Goal: Task Accomplishment & Management: Manage account settings

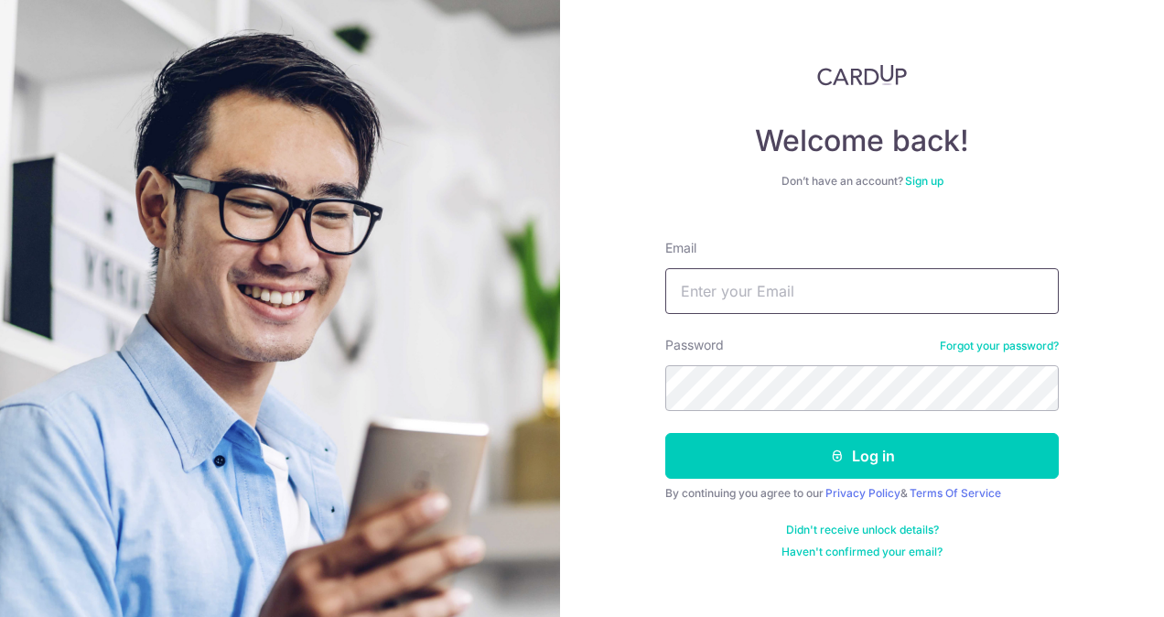
click at [741, 287] on input "Email" at bounding box center [862, 291] width 394 height 46
click at [819, 296] on input "Email" at bounding box center [862, 291] width 394 height 46
type input "amalik@ctgroup.com"
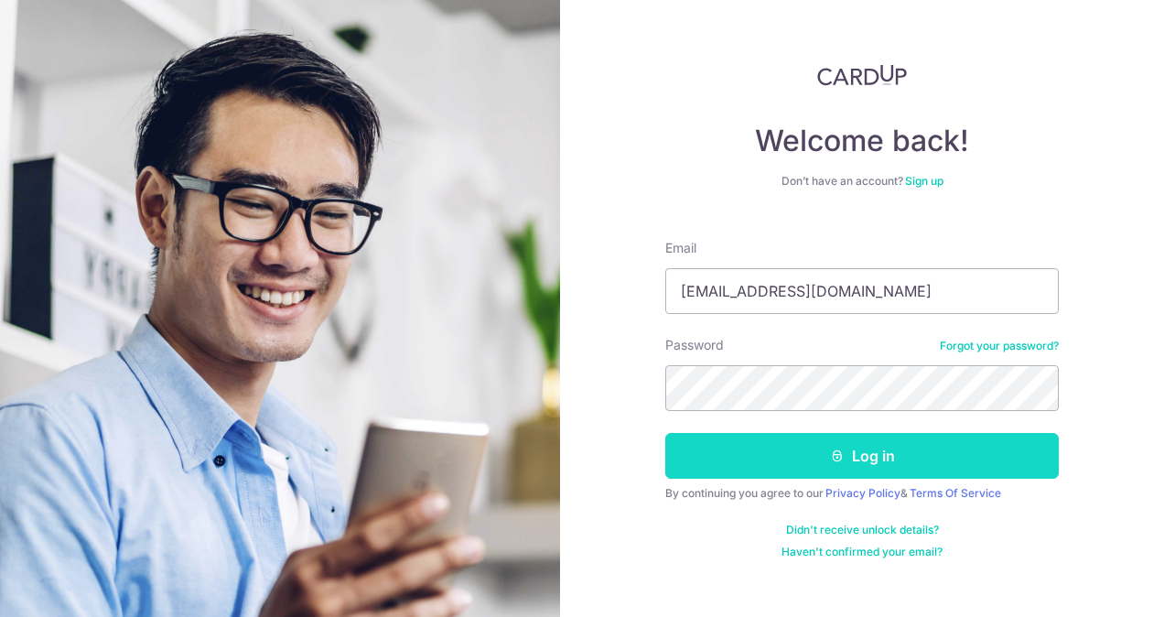
click at [896, 449] on button "Log in" at bounding box center [862, 456] width 394 height 46
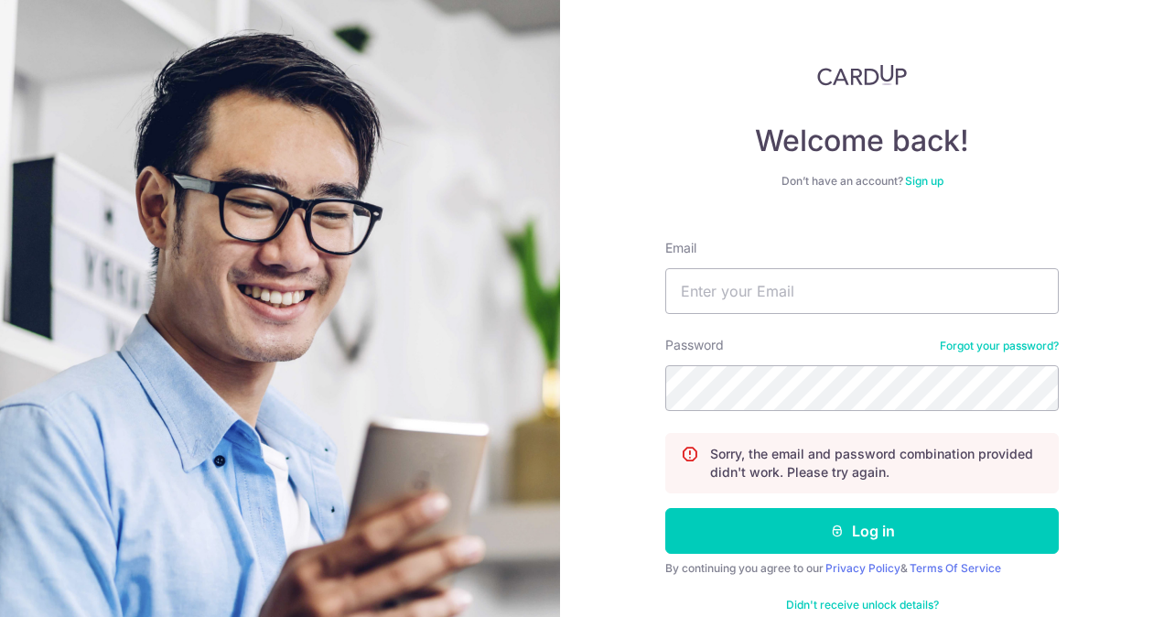
click at [1009, 344] on link "Forgot your password?" at bounding box center [999, 346] width 119 height 15
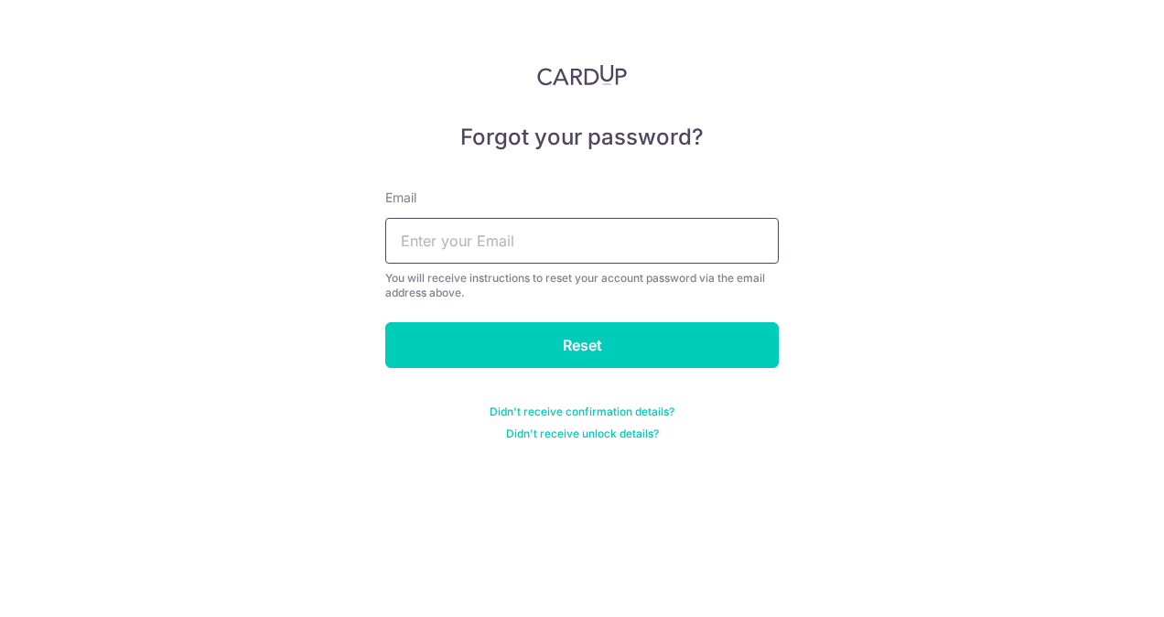
click at [560, 227] on input "text" at bounding box center [582, 241] width 394 height 46
click at [571, 240] on input "text" at bounding box center [582, 241] width 394 height 46
click at [575, 242] on input "amalik" at bounding box center [582, 241] width 394 height 46
type input "amalik@ctgroup.com"
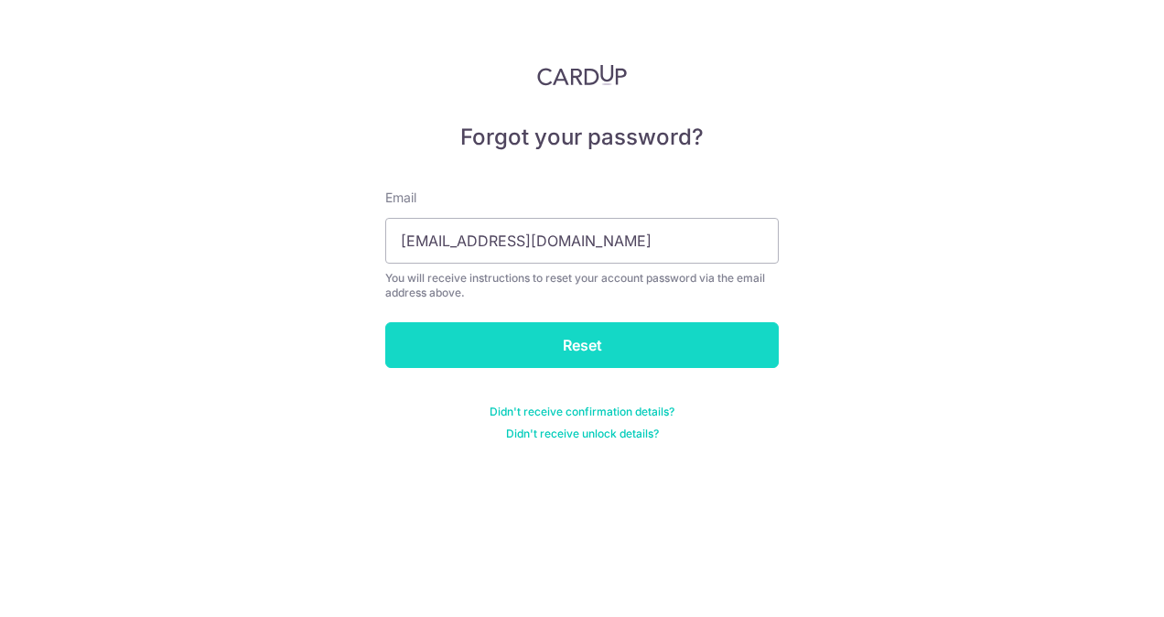
click at [578, 353] on input "Reset" at bounding box center [582, 345] width 394 height 46
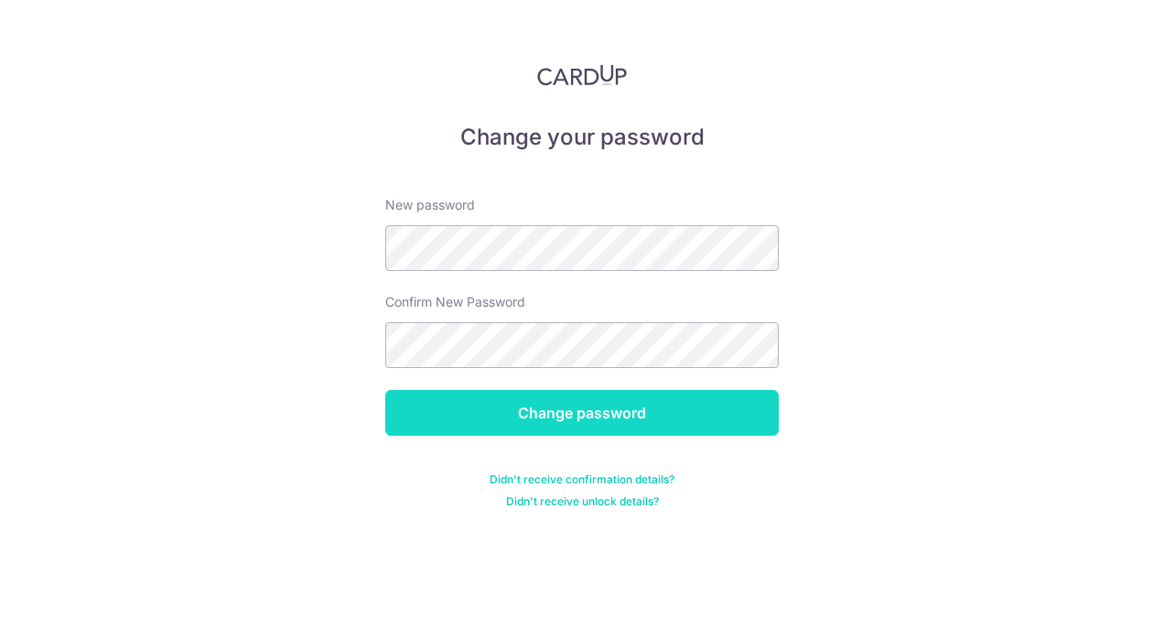
click at [547, 416] on input "Change password" at bounding box center [582, 413] width 394 height 46
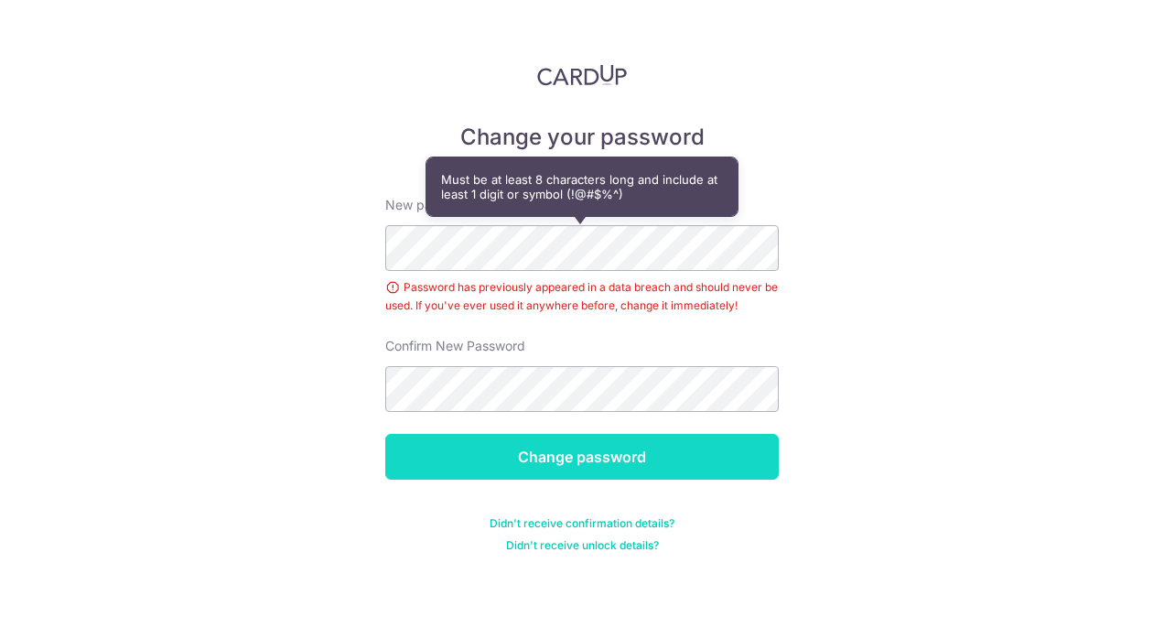
click at [602, 454] on input "Change password" at bounding box center [582, 457] width 394 height 46
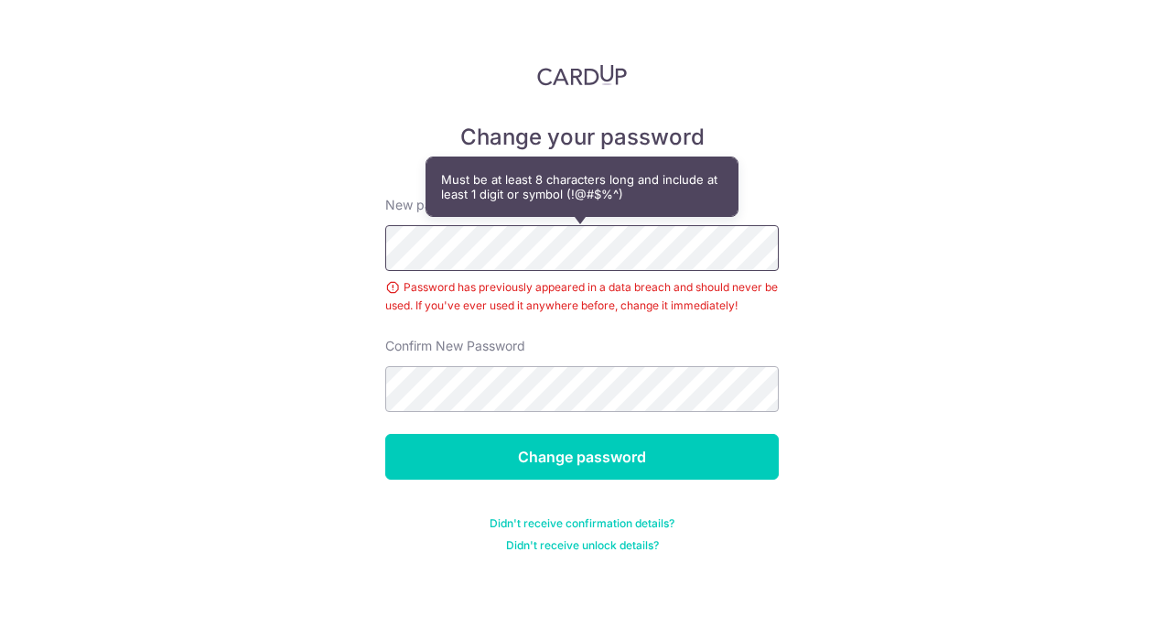
click at [267, 247] on div "Change your password New password Password has previously appeared in a data br…" at bounding box center [582, 308] width 1164 height 617
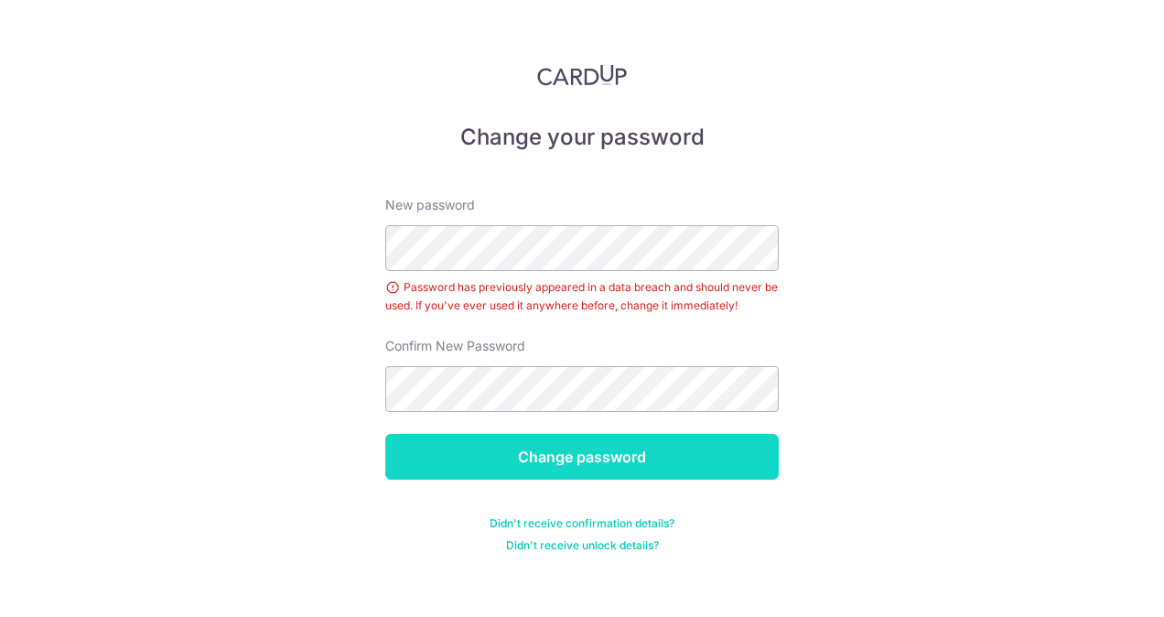
click at [615, 459] on input "Change password" at bounding box center [582, 457] width 394 height 46
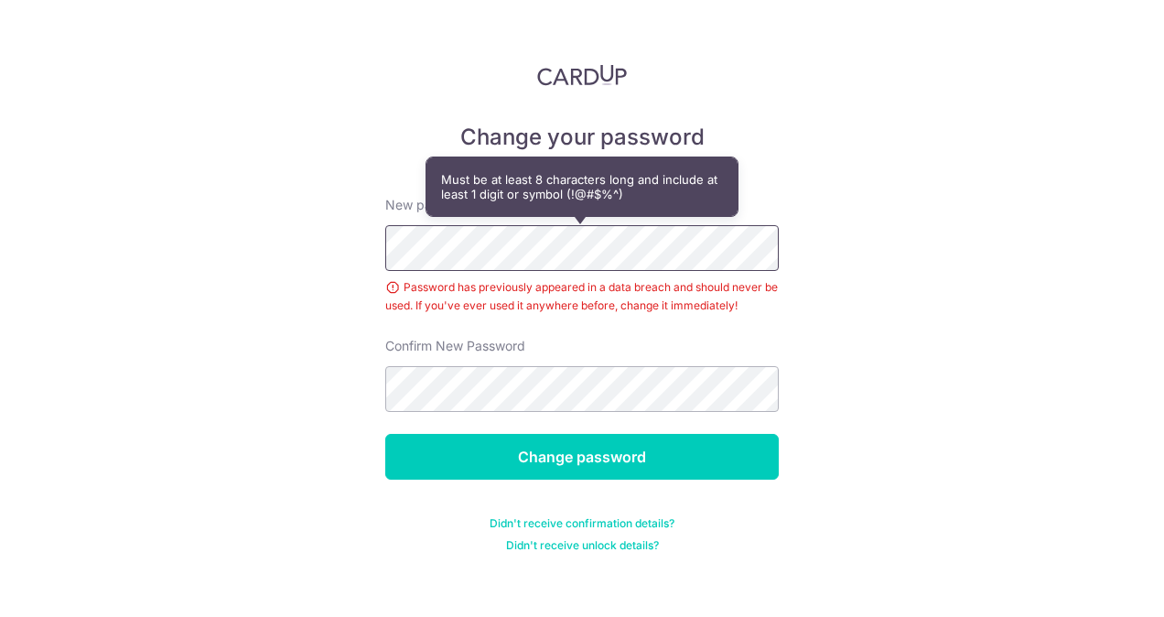
click at [240, 238] on div "Change your password New password Password has previously appeared in a data br…" at bounding box center [582, 308] width 1164 height 617
click at [232, 244] on div "Change your password New password Password has previously appeared in a data br…" at bounding box center [582, 308] width 1164 height 617
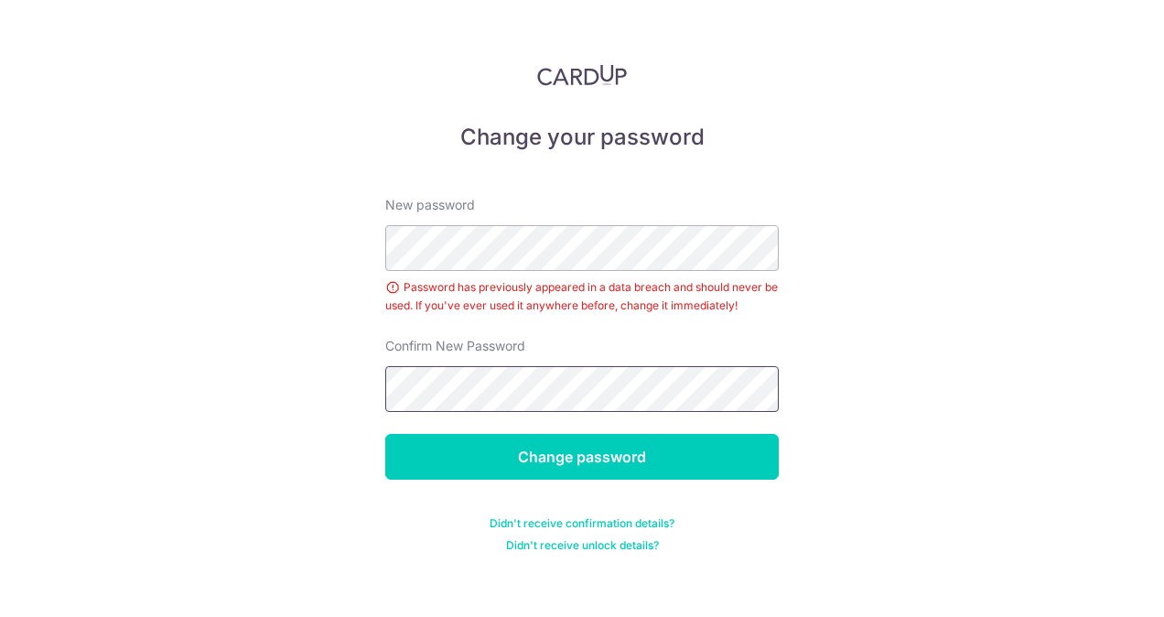
click at [249, 373] on div "Change your password New password Password has previously appeared in a data br…" at bounding box center [582, 308] width 1164 height 617
click at [912, 466] on div "Change your password New password Password has previously appeared in a data br…" at bounding box center [582, 308] width 1164 height 617
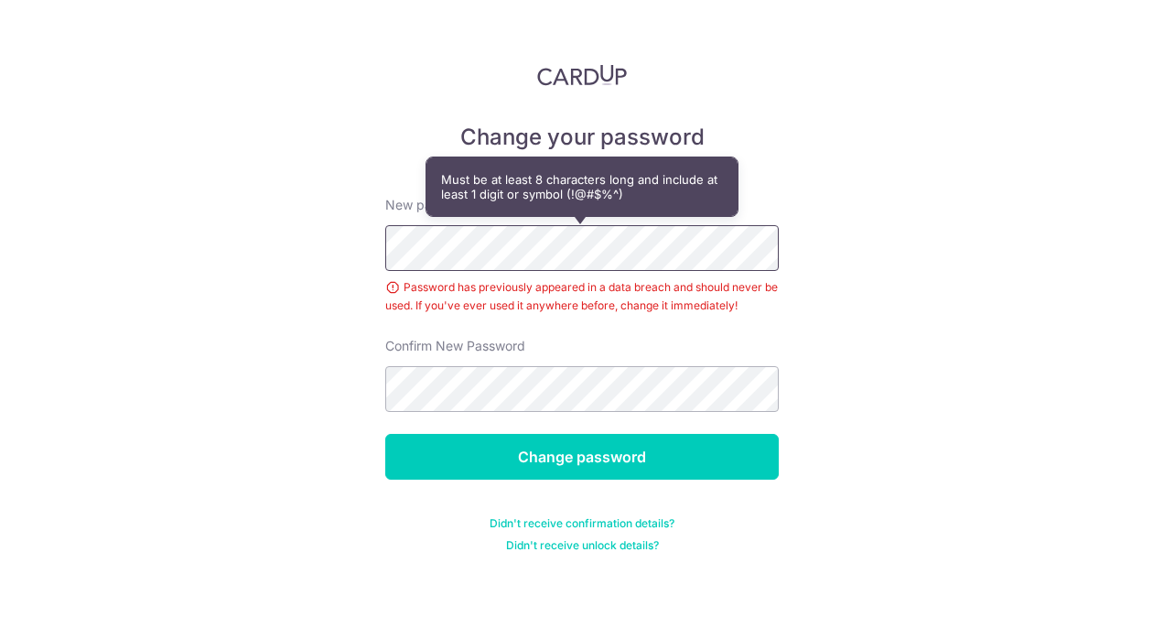
click at [238, 231] on div "Change your password New password Password has previously appeared in a data br…" at bounding box center [582, 308] width 1164 height 617
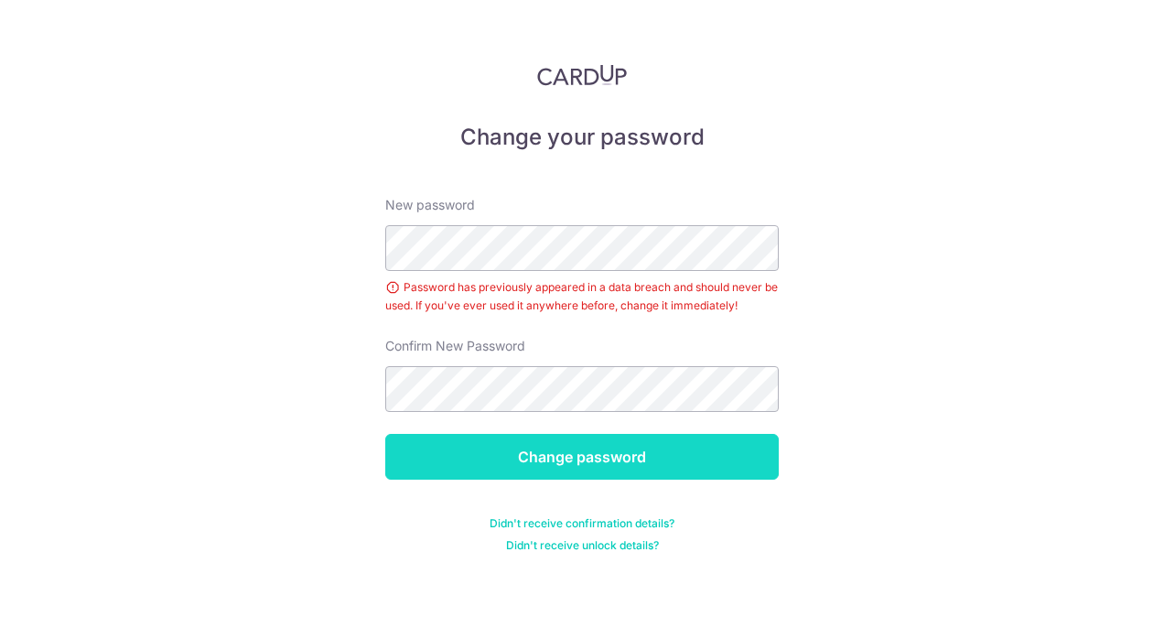
click at [616, 459] on input "Change password" at bounding box center [582, 457] width 394 height 46
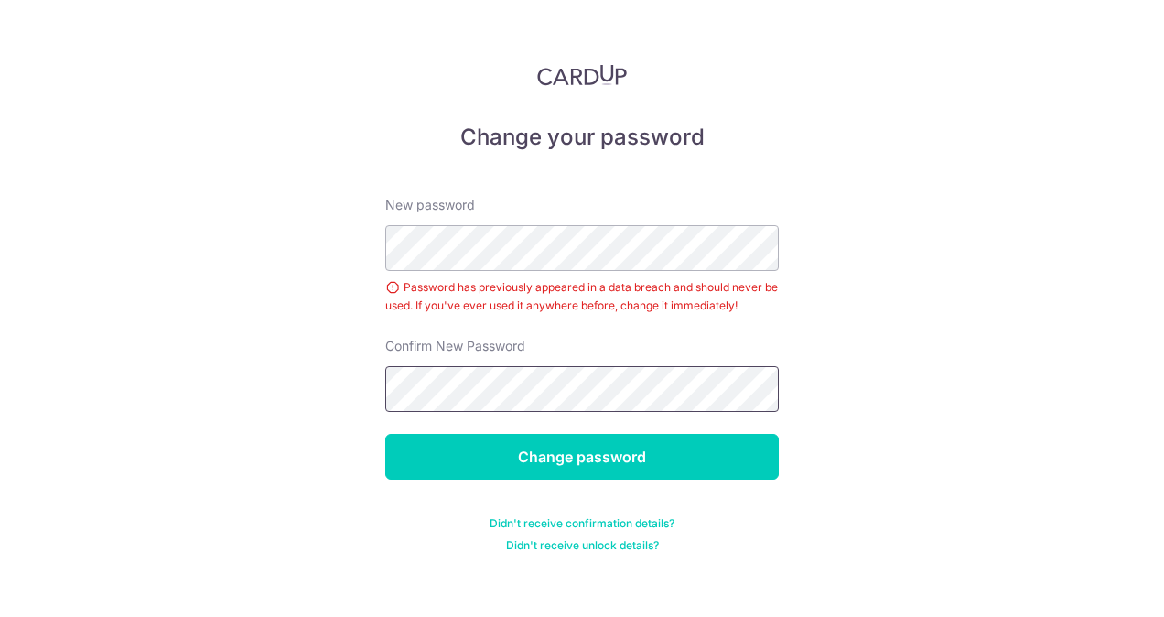
click at [329, 369] on div "Change your password New password Password has previously appeared in a data br…" at bounding box center [582, 308] width 1164 height 617
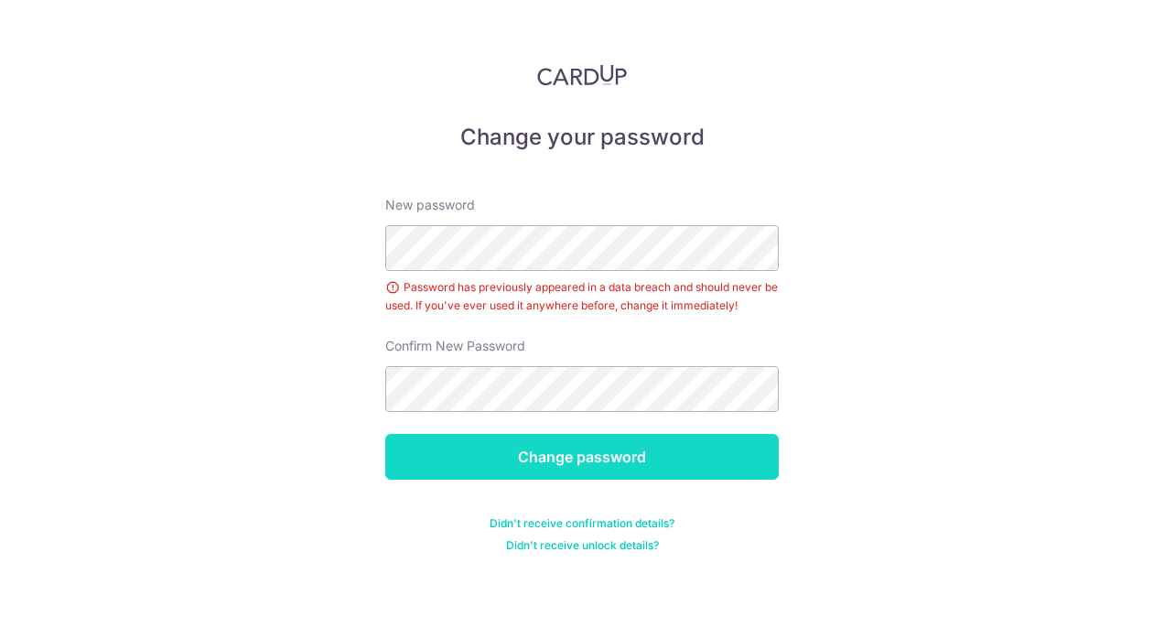
click at [586, 446] on input "Change password" at bounding box center [582, 457] width 394 height 46
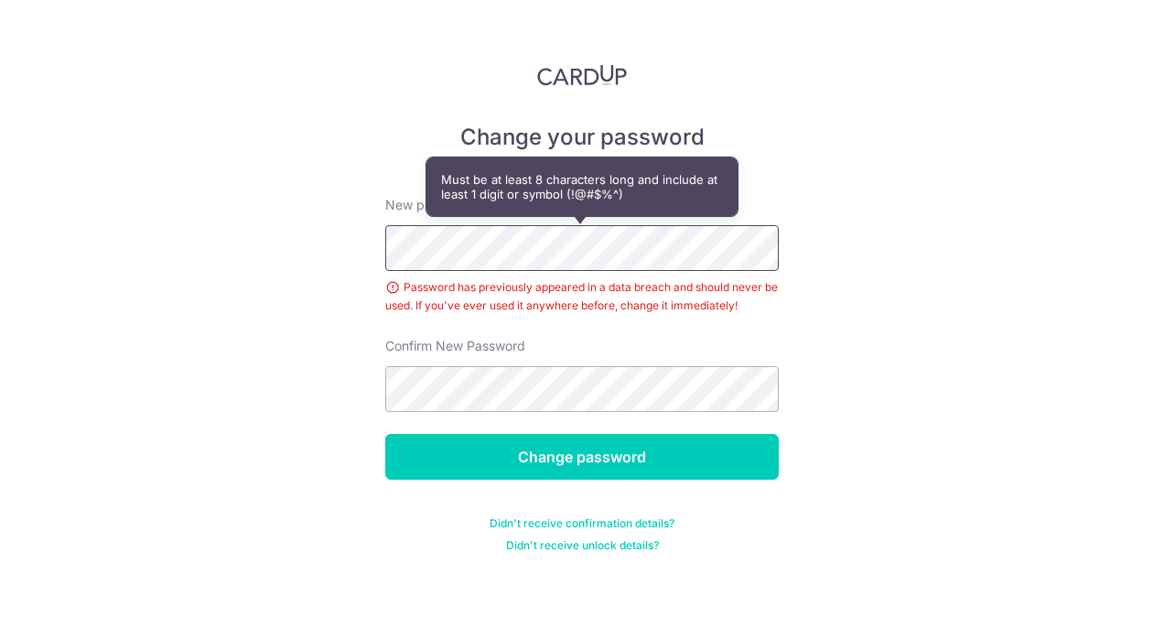
click at [335, 238] on div "Change your password New password Password has previously appeared in a data br…" at bounding box center [582, 308] width 1164 height 617
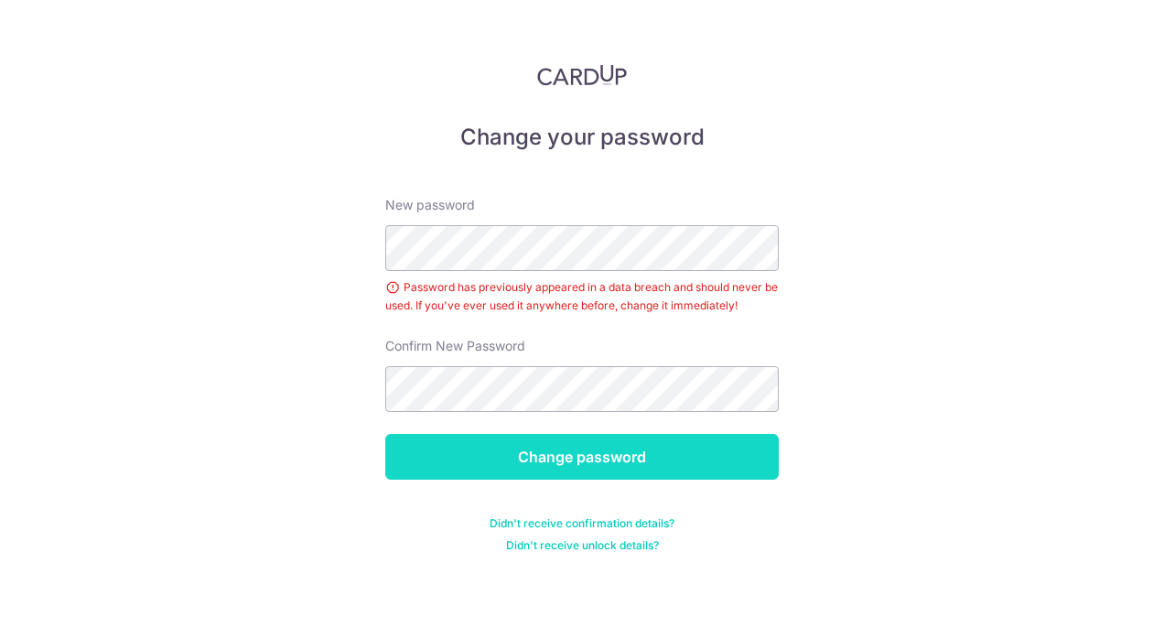
click at [524, 447] on input "Change password" at bounding box center [582, 457] width 394 height 46
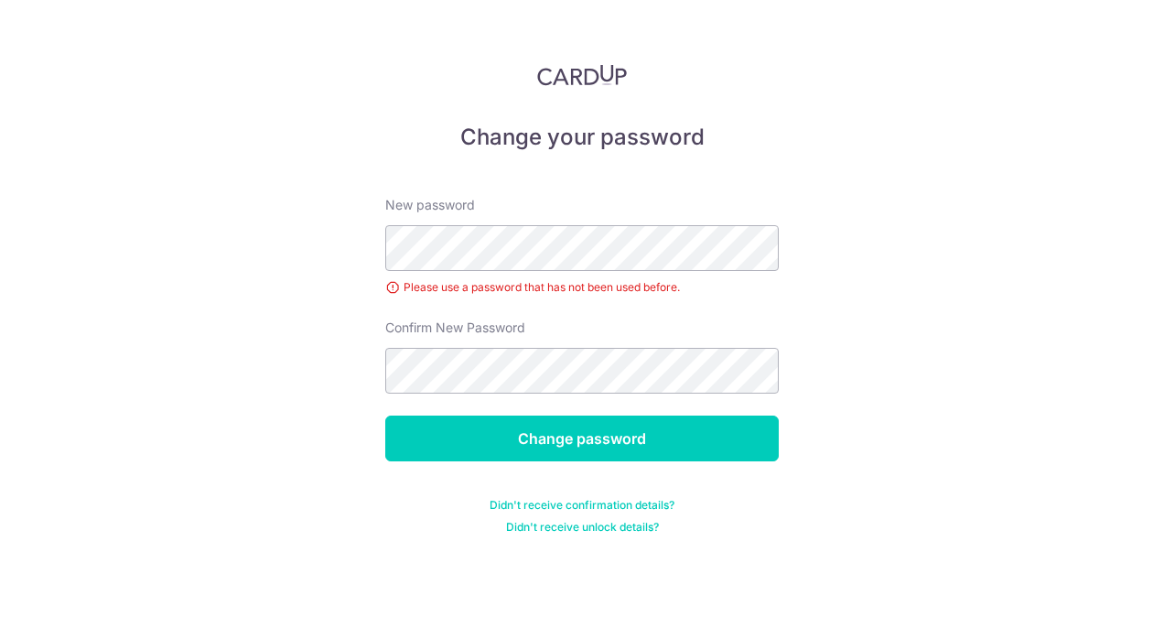
click at [391, 286] on div "Please use a password that has not been used before." at bounding box center [582, 287] width 394 height 18
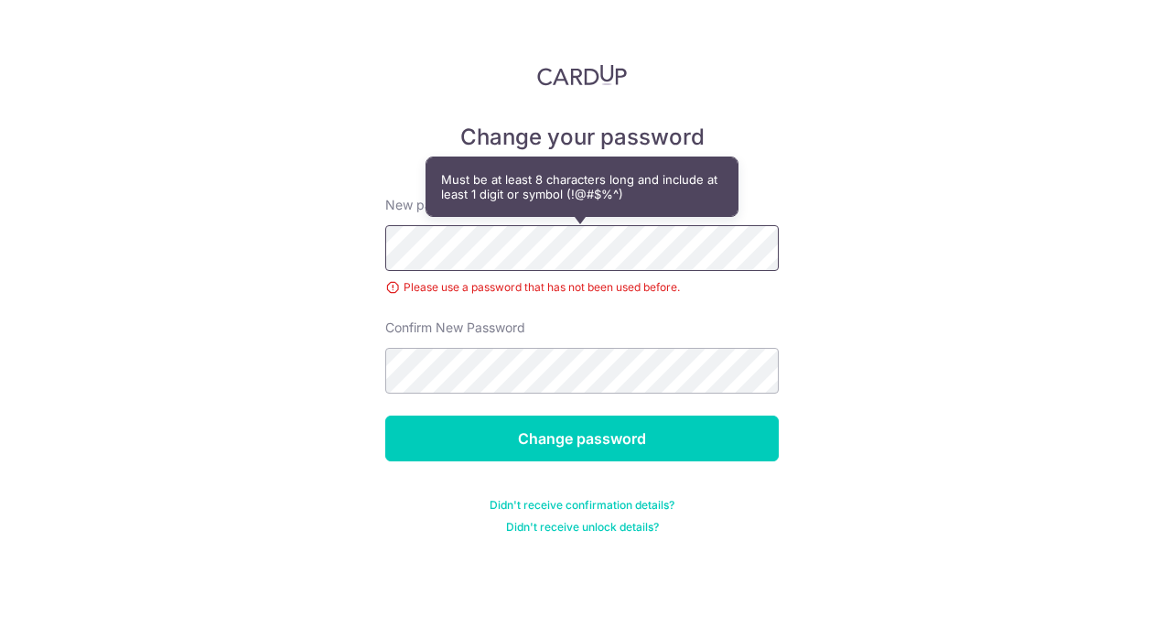
click at [308, 249] on div "Change your password New password Please use a password that has not been used …" at bounding box center [582, 308] width 1164 height 617
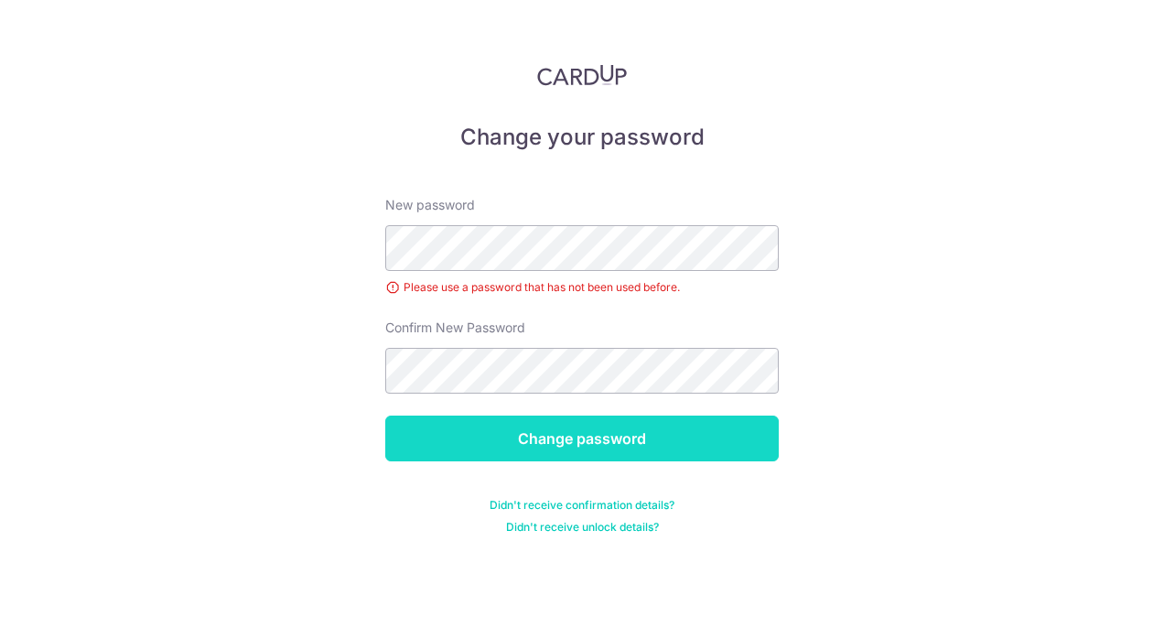
click at [600, 431] on input "Change password" at bounding box center [582, 439] width 394 height 46
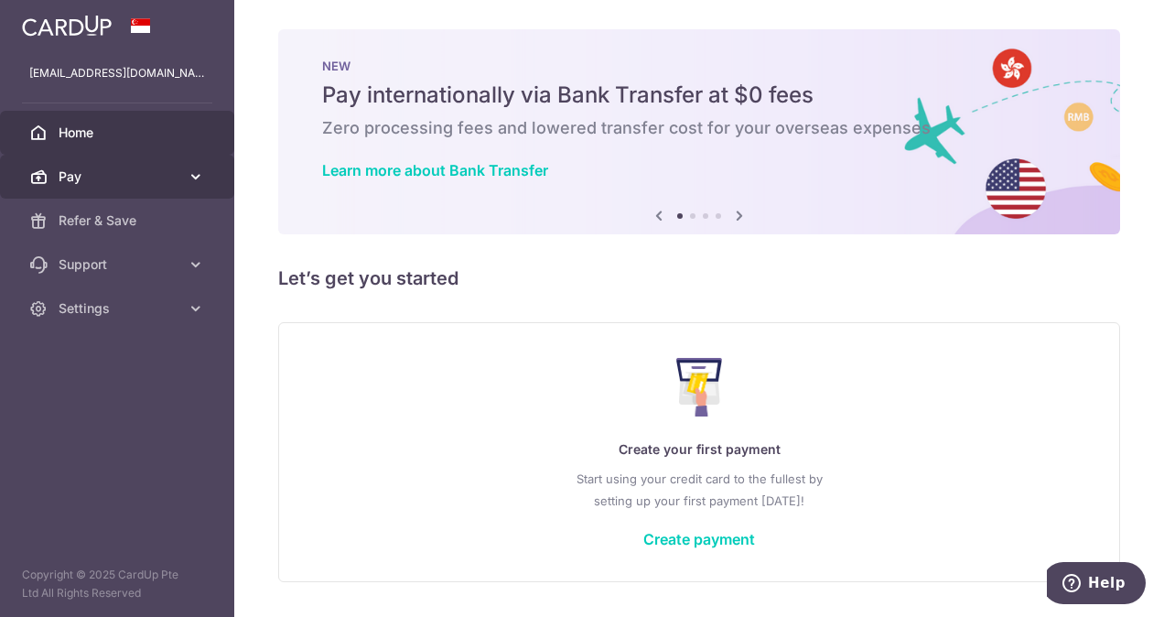
click at [75, 188] on link "Pay" at bounding box center [117, 177] width 234 height 44
click at [81, 181] on span "Pay" at bounding box center [119, 177] width 121 height 18
click at [86, 179] on span "Pay" at bounding box center [119, 177] width 121 height 18
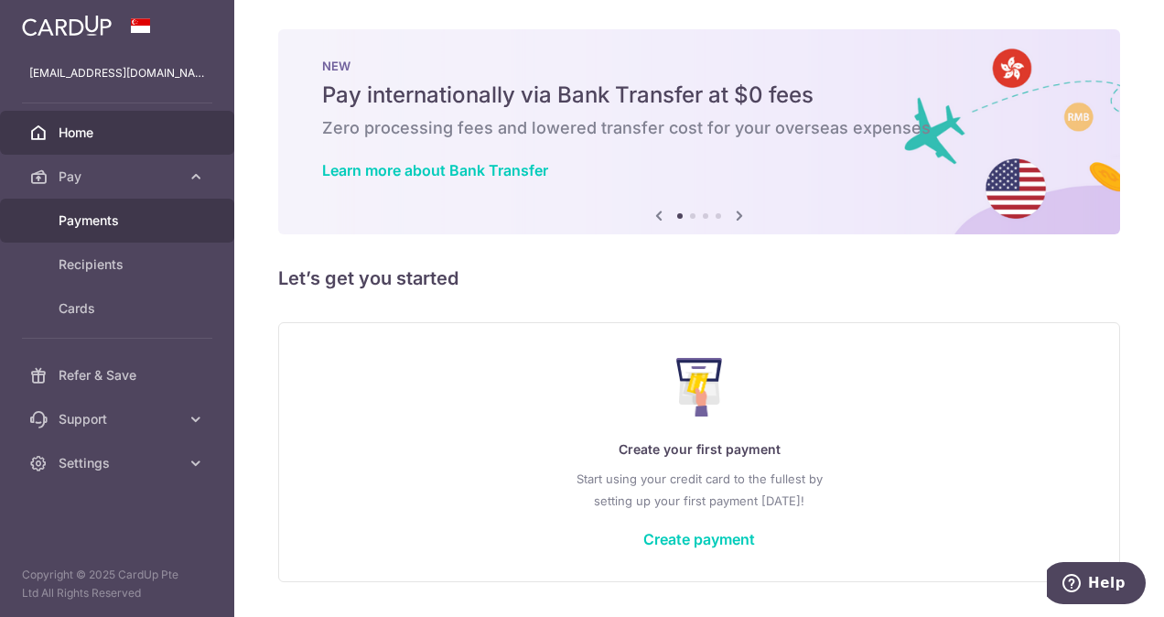
click at [97, 220] on span "Payments" at bounding box center [119, 220] width 121 height 18
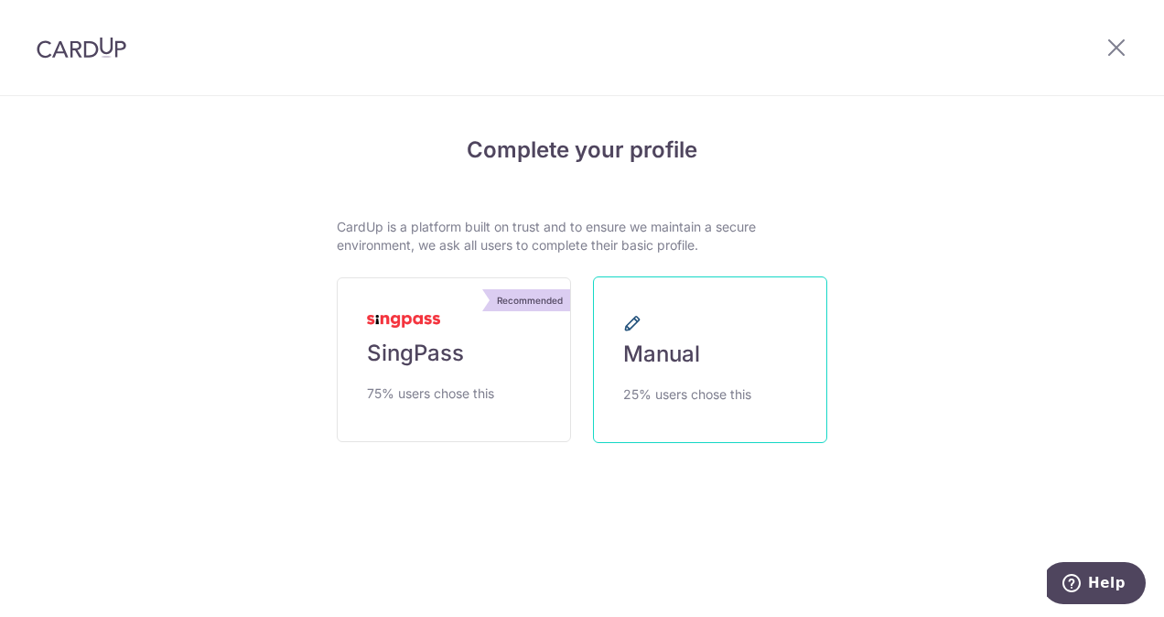
click at [702, 395] on span "25% users chose this" at bounding box center [687, 395] width 128 height 22
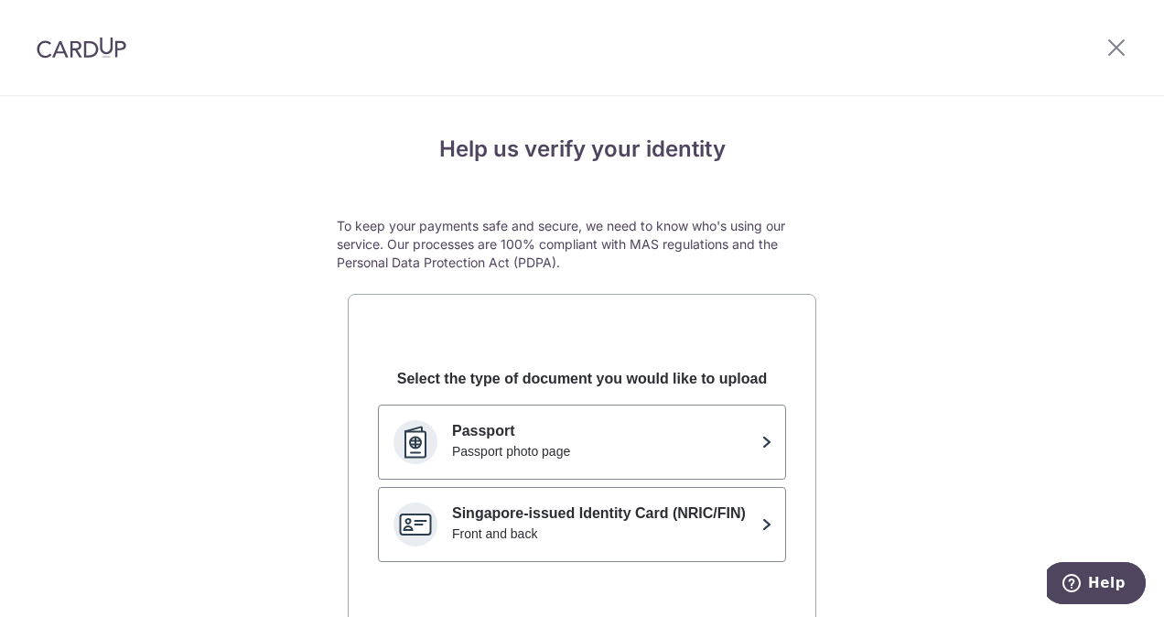
scroll to position [183, 0]
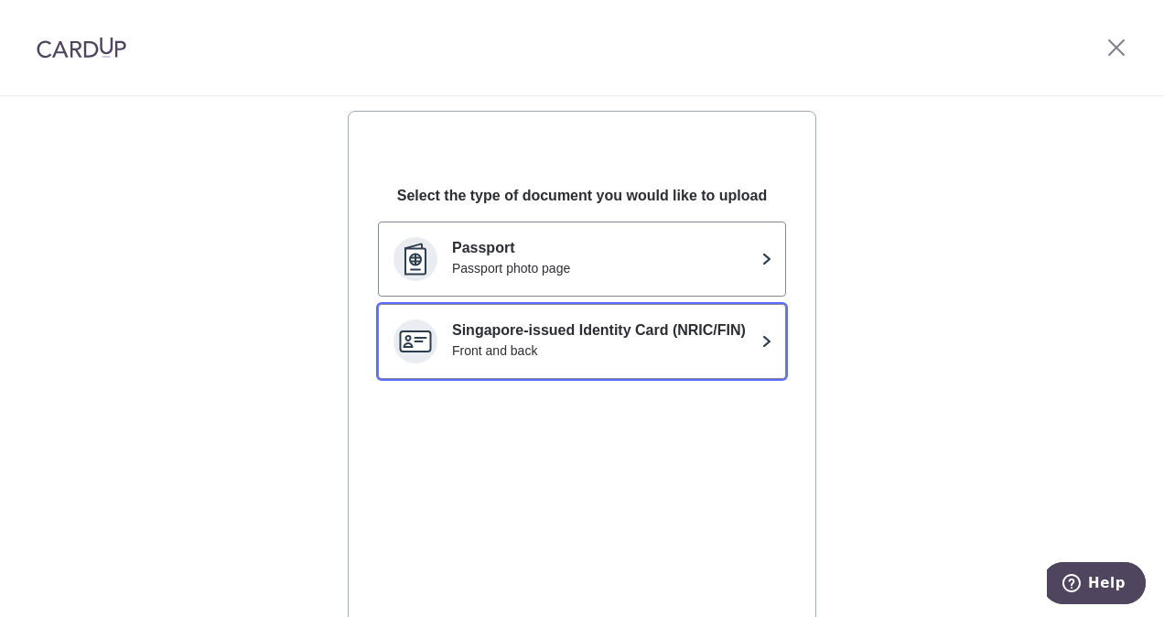
click at [714, 357] on div "Front and back" at bounding box center [603, 350] width 302 height 18
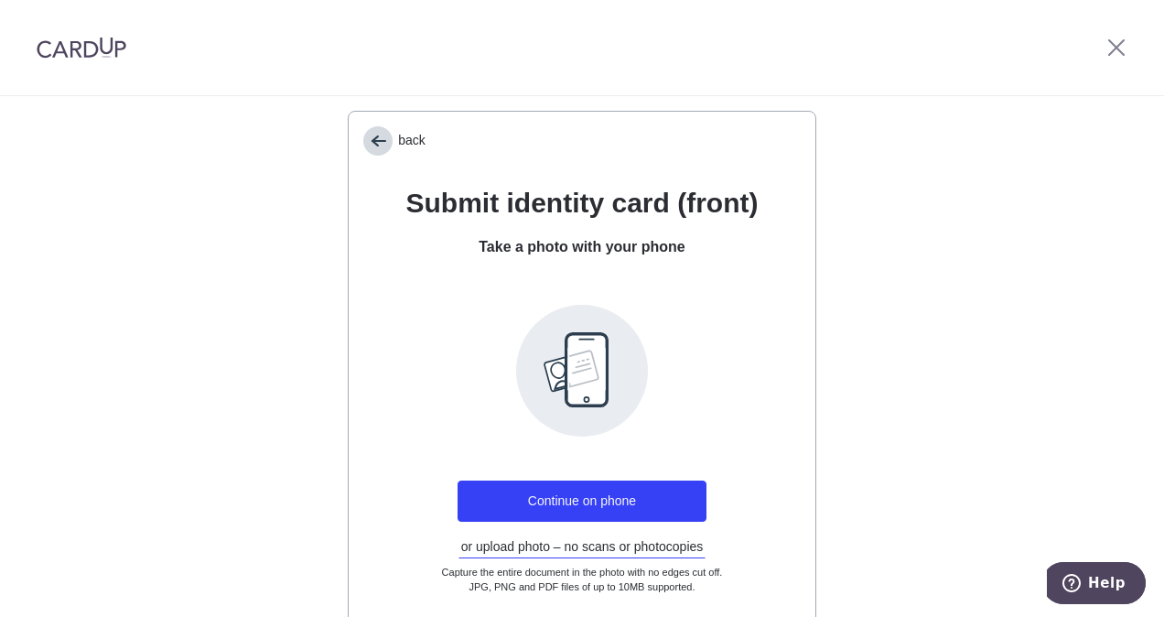
click at [364, 140] on span "back" at bounding box center [377, 140] width 29 height 29
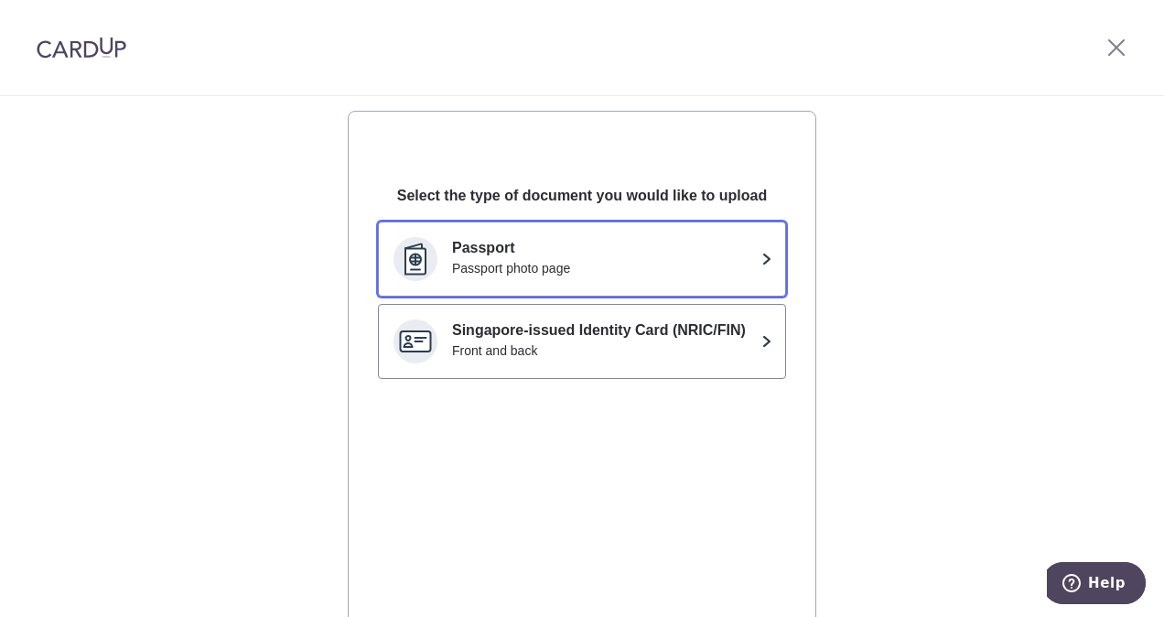
click at [646, 268] on div "Passport photo page" at bounding box center [603, 268] width 302 height 18
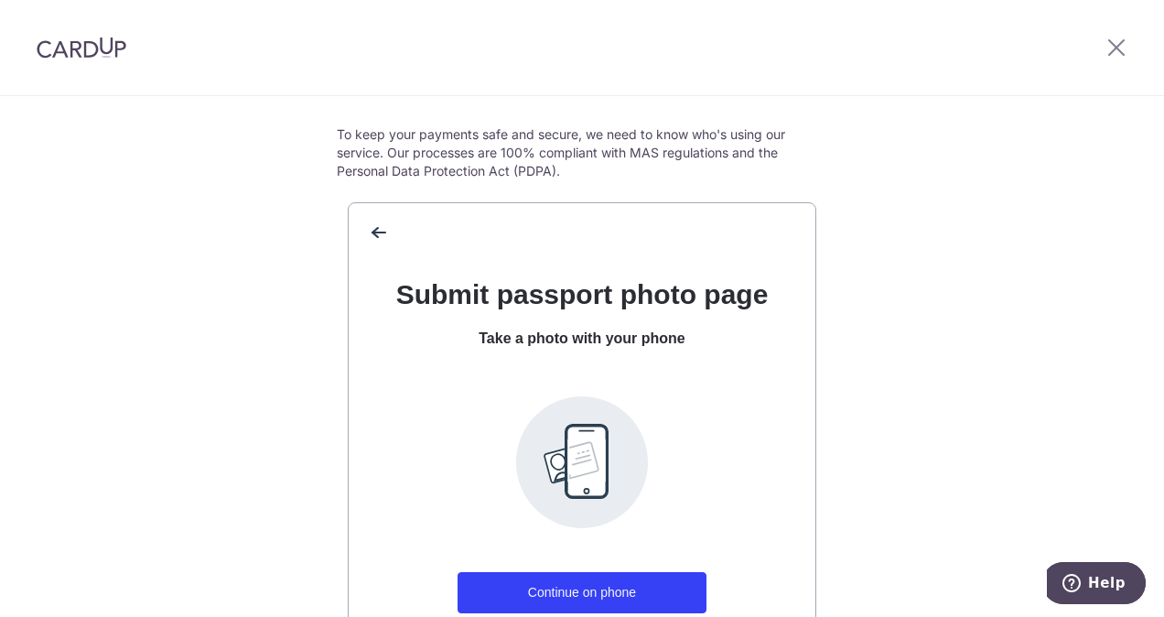
scroll to position [275, 0]
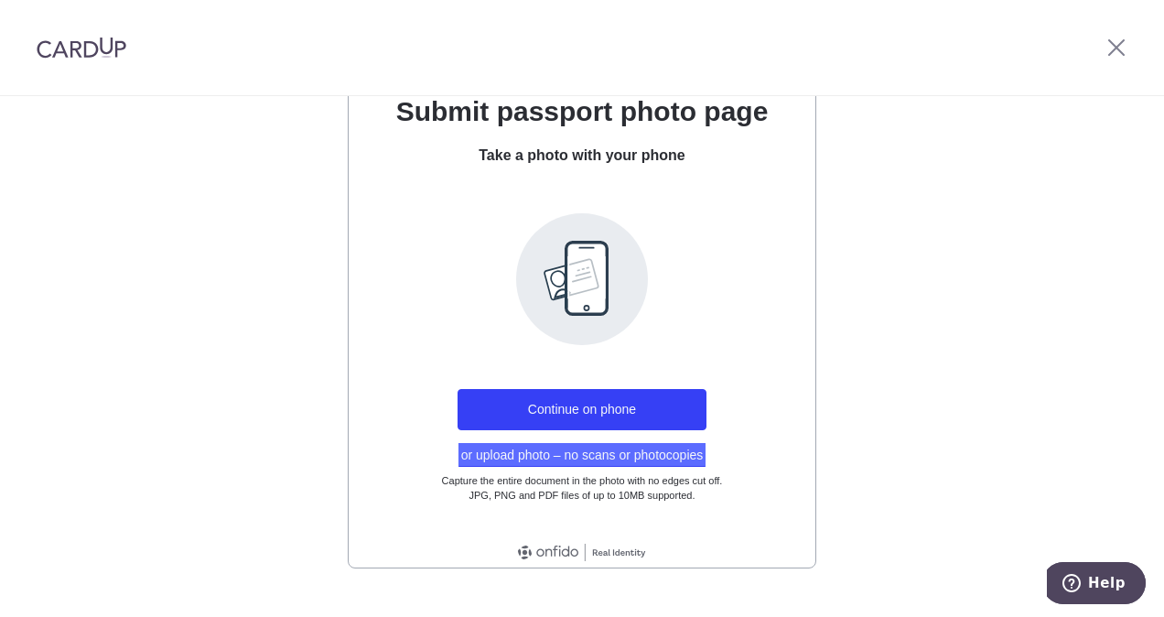
click at [608, 457] on button "or upload photo – no scans or photocopies" at bounding box center [583, 455] width 248 height 24
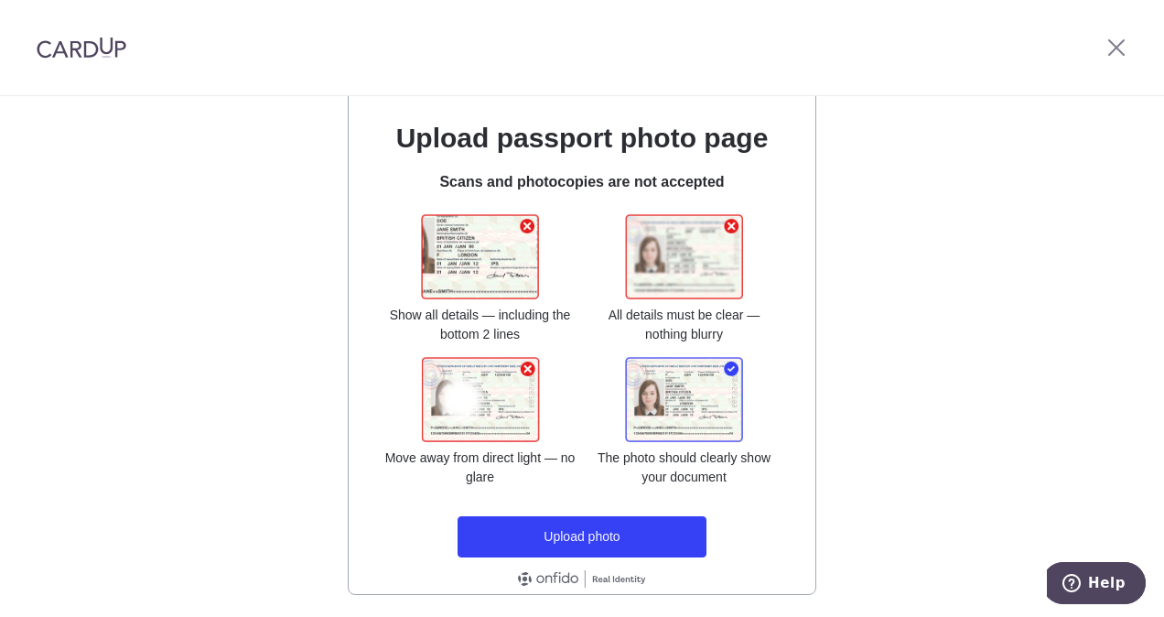
scroll to position [311, 0]
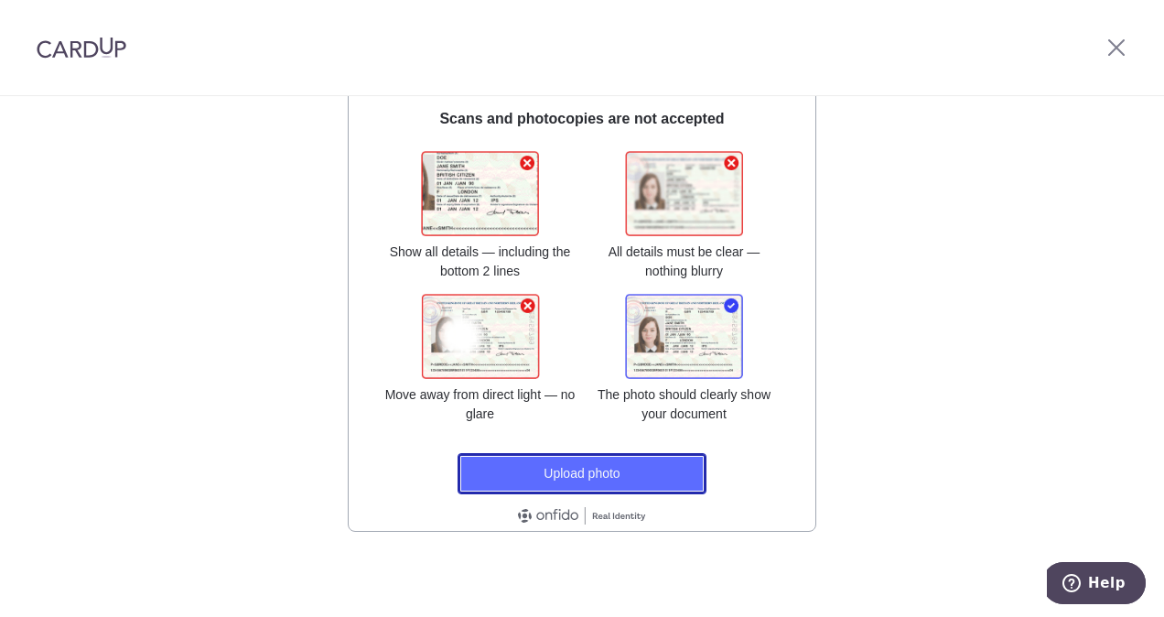
click at [582, 473] on button "Upload photo" at bounding box center [582, 473] width 249 height 41
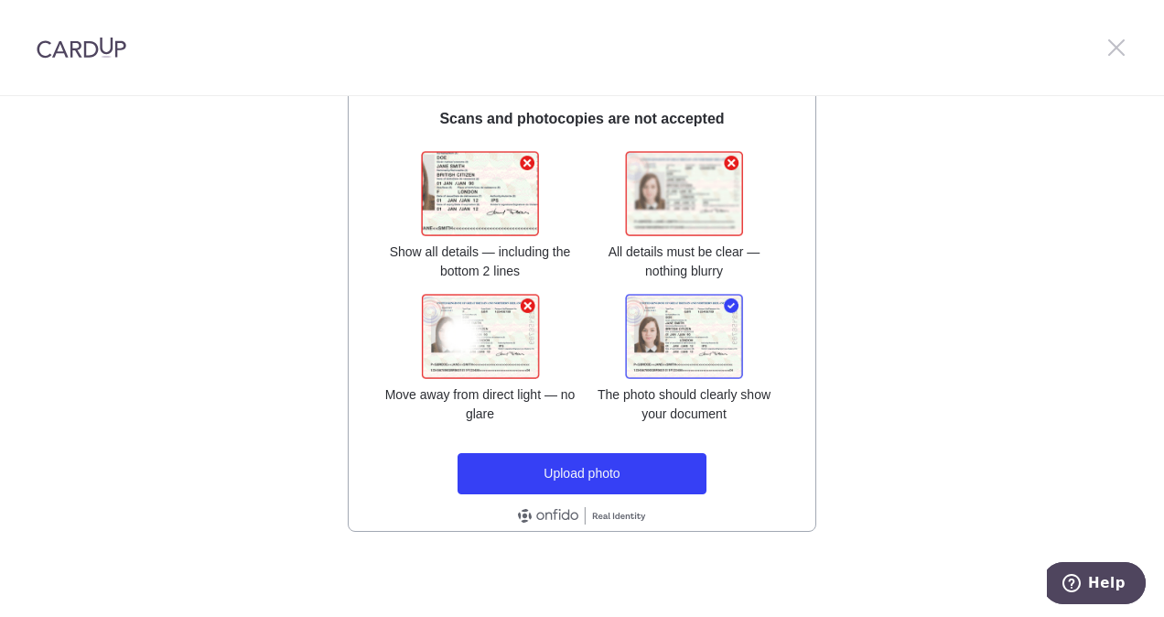
click at [1117, 39] on icon at bounding box center [1117, 47] width 22 height 23
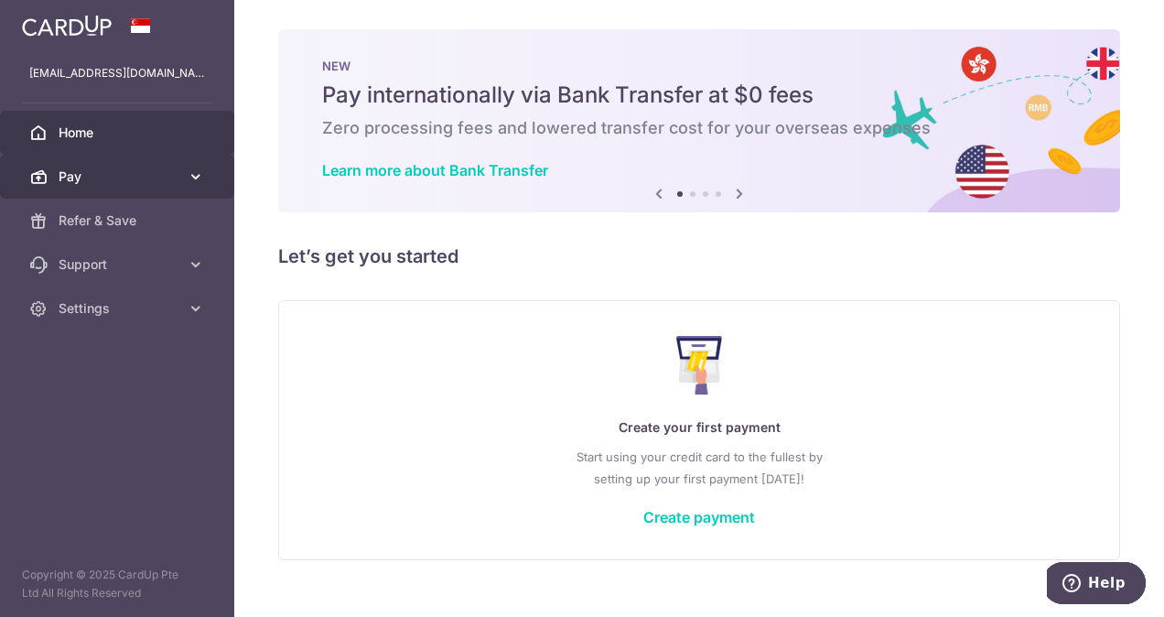
click at [79, 172] on span "Pay" at bounding box center [119, 177] width 121 height 18
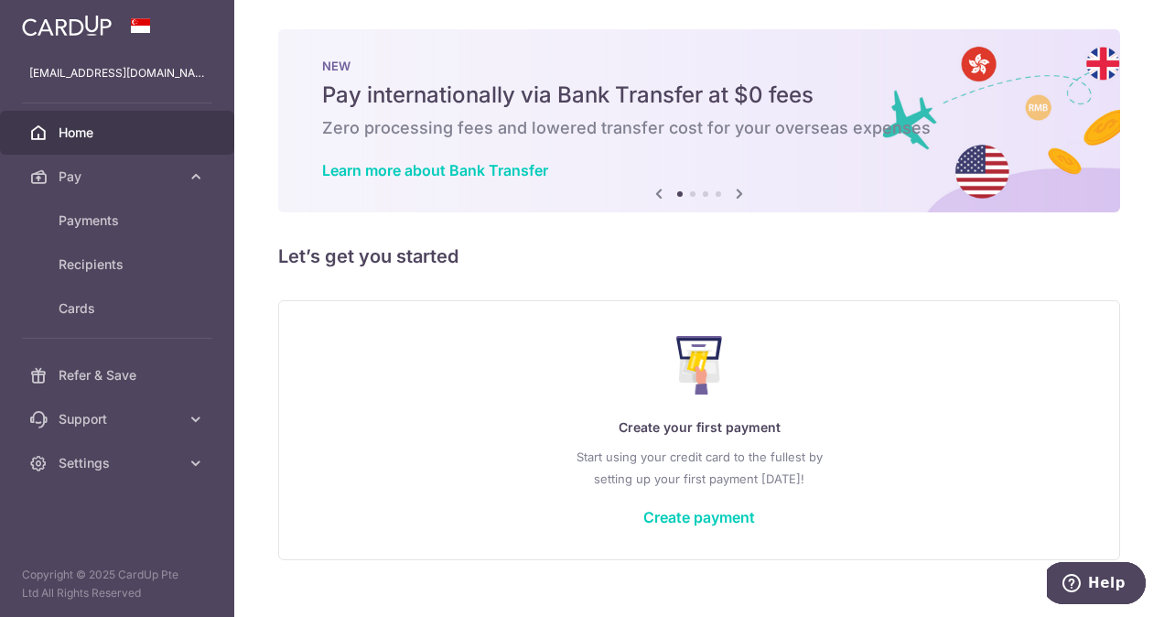
click at [61, 130] on span "Home" at bounding box center [119, 133] width 121 height 18
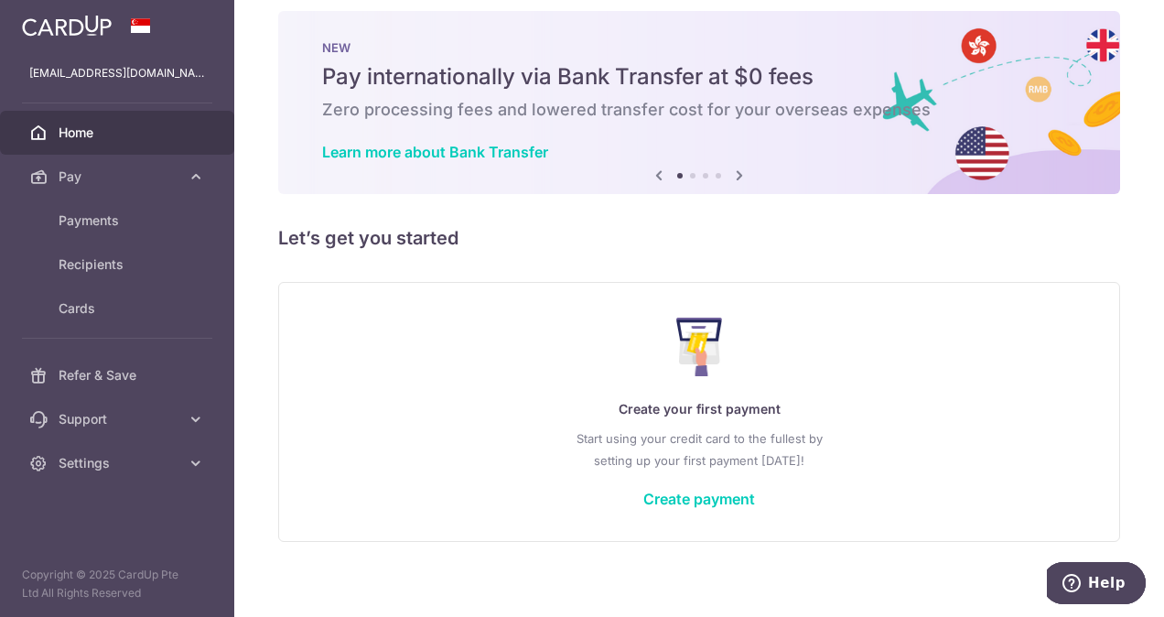
scroll to position [29, 0]
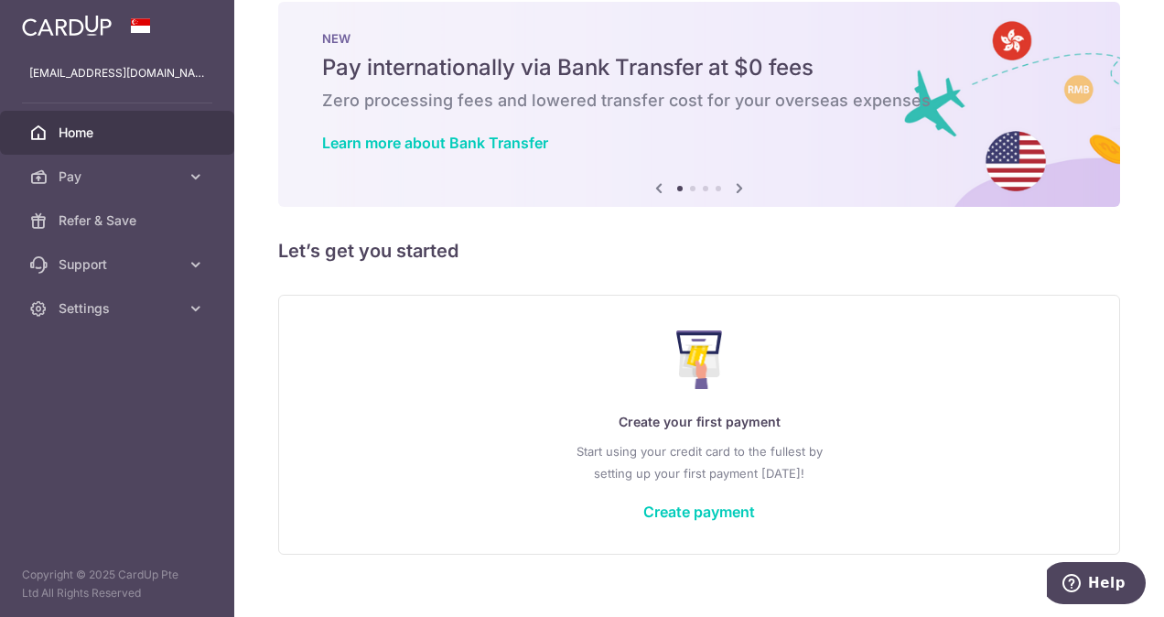
scroll to position [51, 0]
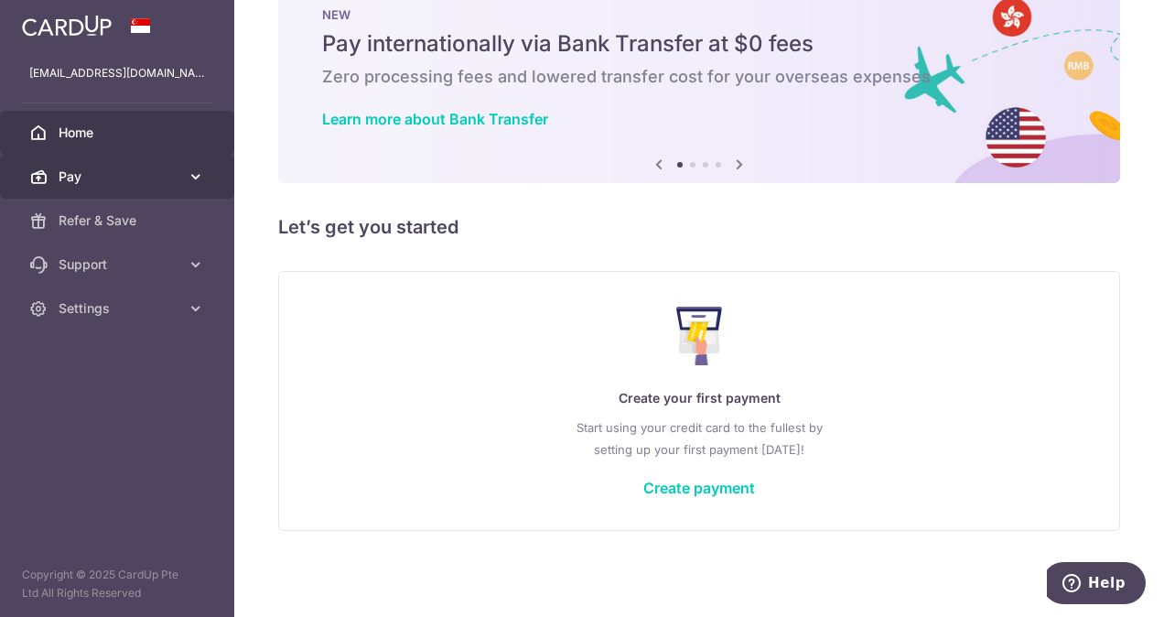
click at [99, 175] on span "Pay" at bounding box center [119, 177] width 121 height 18
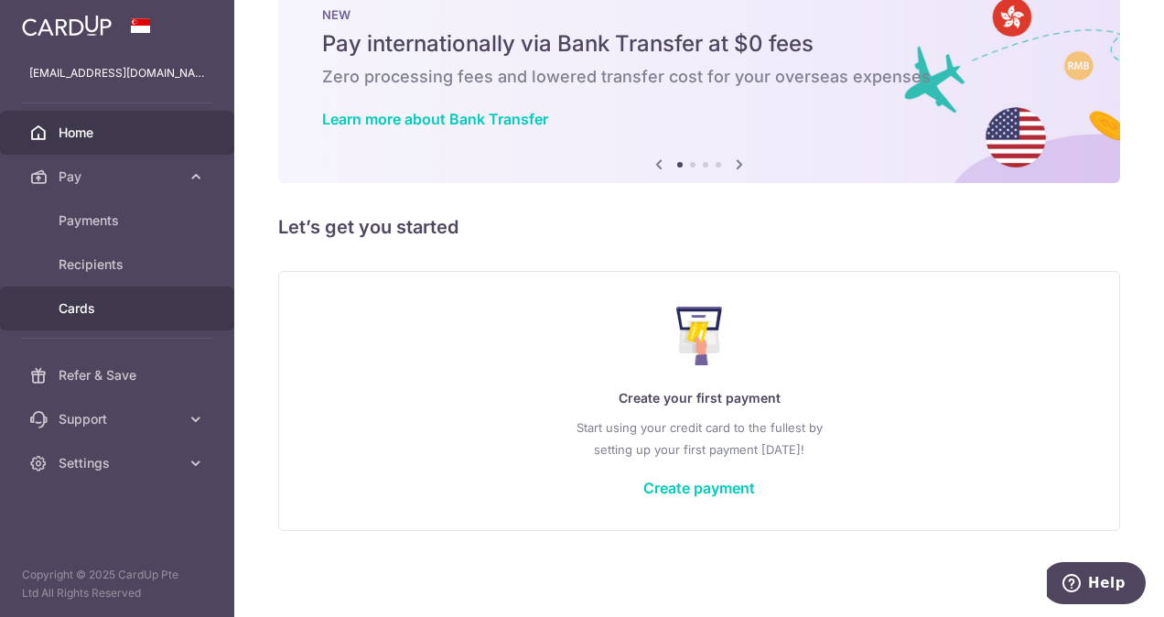
click at [118, 305] on span "Cards" at bounding box center [119, 308] width 121 height 18
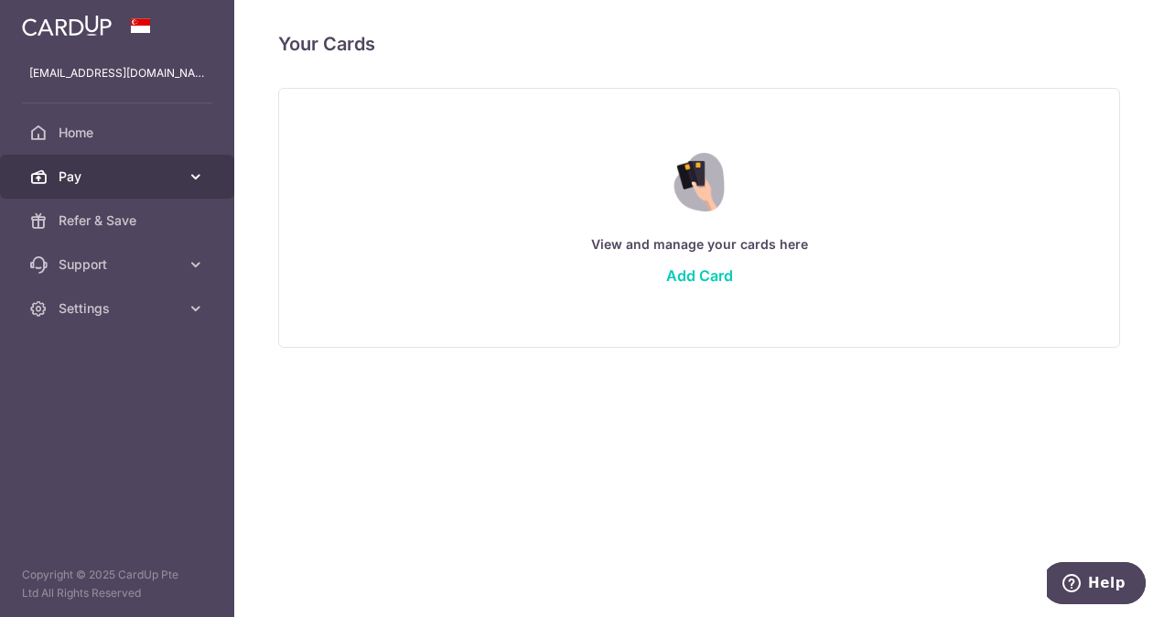
click at [77, 170] on span "Pay" at bounding box center [119, 177] width 121 height 18
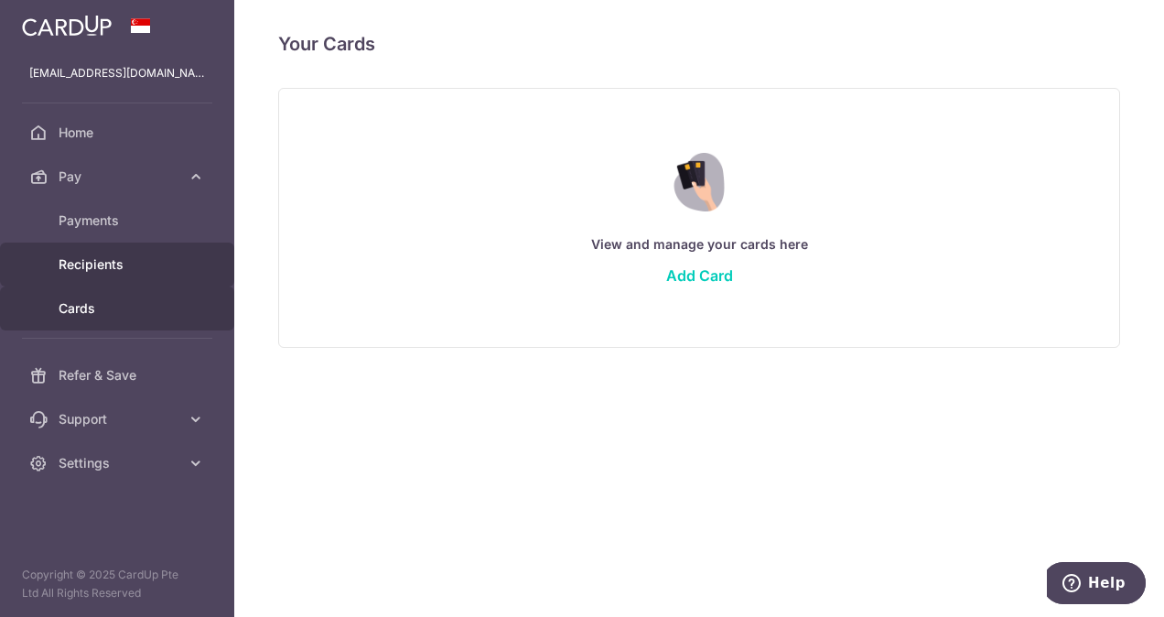
click at [86, 264] on span "Recipients" at bounding box center [119, 264] width 121 height 18
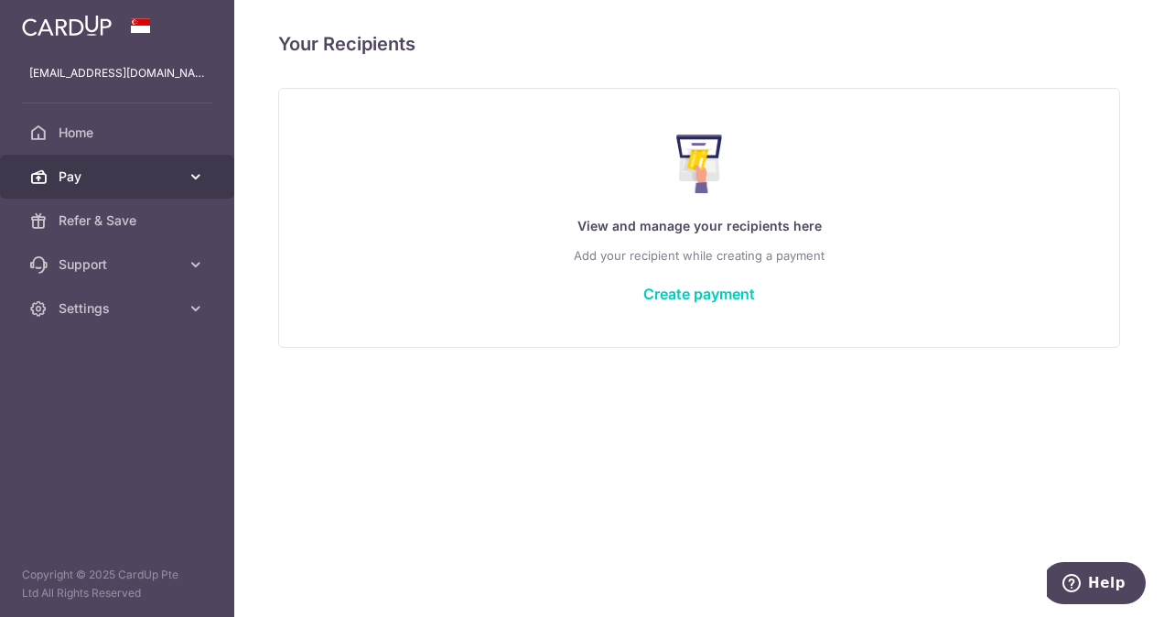
click at [81, 174] on span "Pay" at bounding box center [119, 177] width 121 height 18
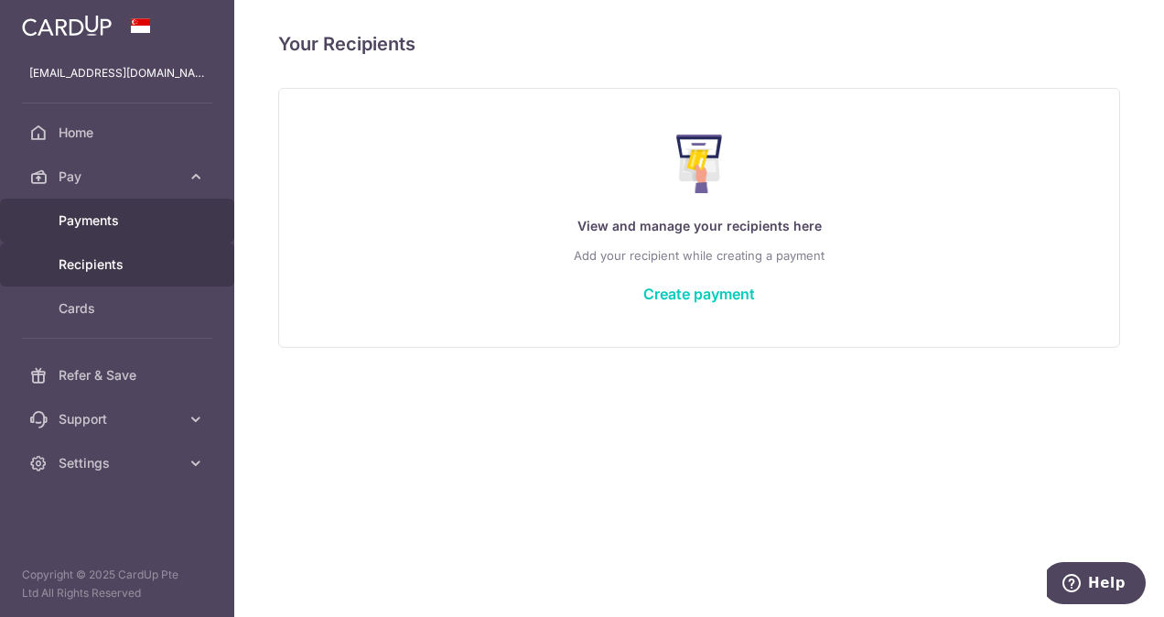
click at [92, 232] on link "Payments" at bounding box center [117, 221] width 234 height 44
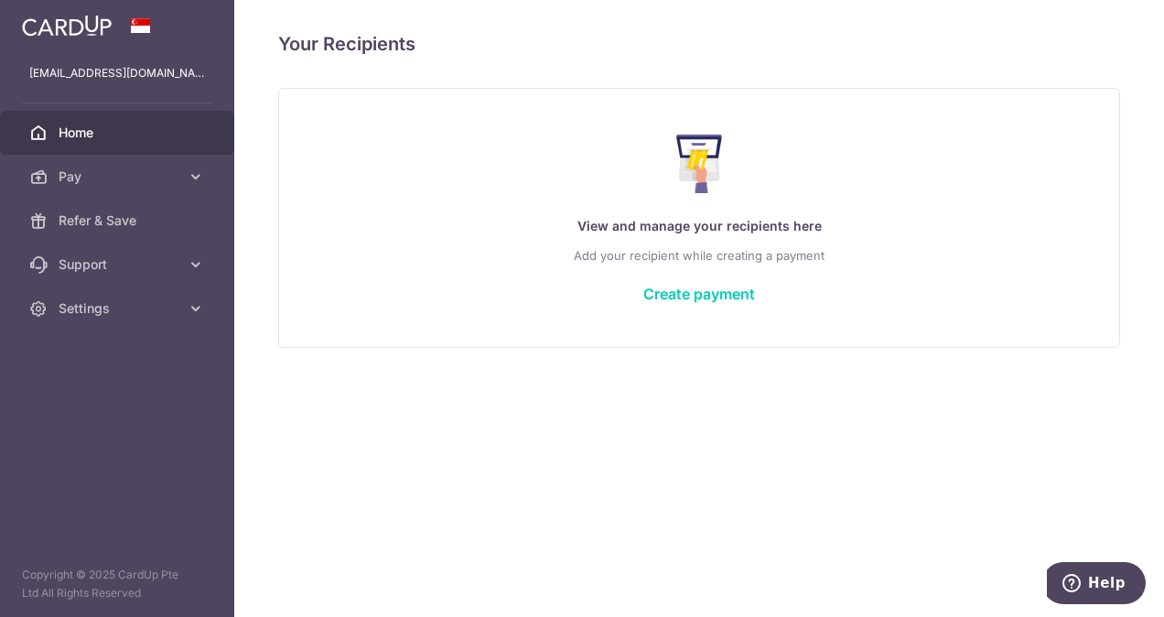
click at [91, 134] on span "Home" at bounding box center [119, 133] width 121 height 18
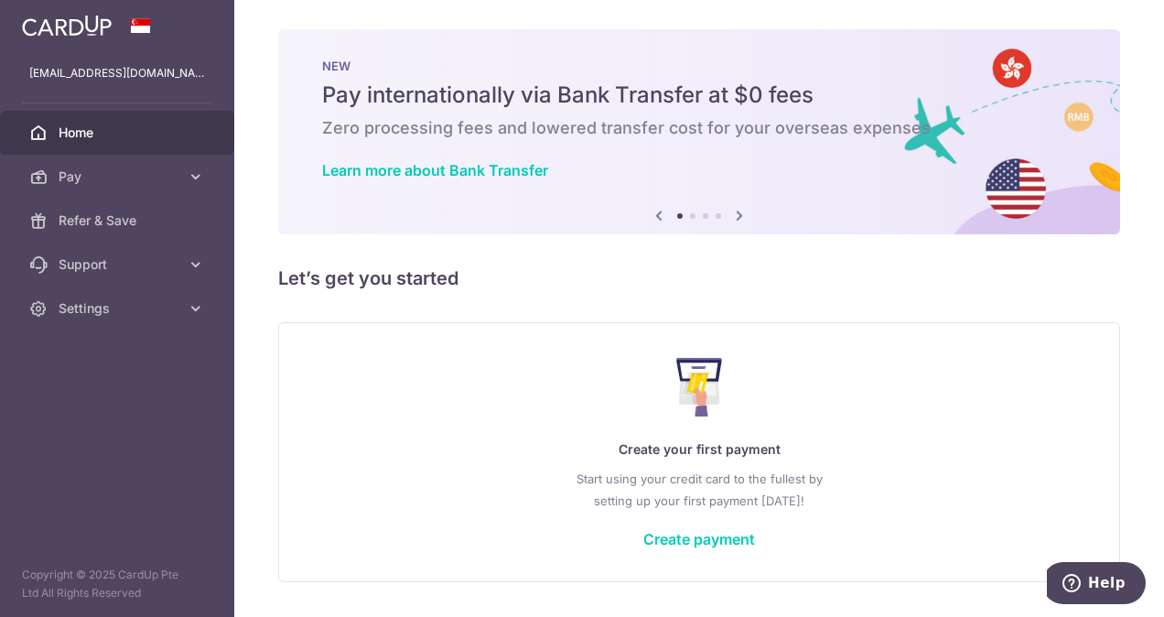
click at [738, 215] on icon at bounding box center [740, 215] width 22 height 23
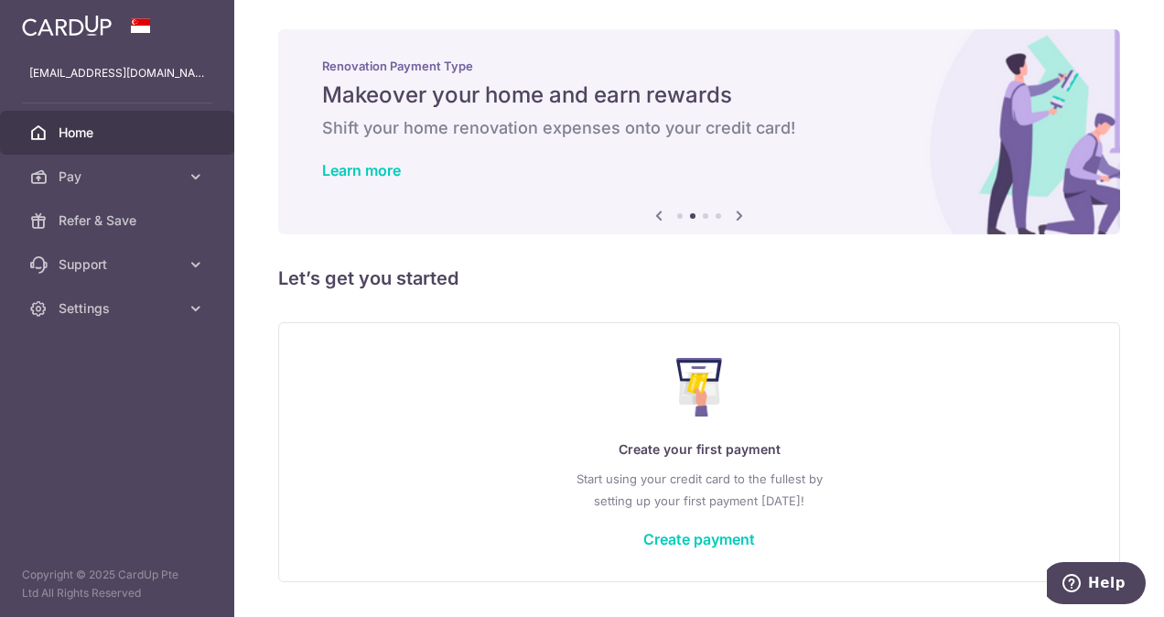
click at [738, 215] on icon at bounding box center [740, 215] width 22 height 23
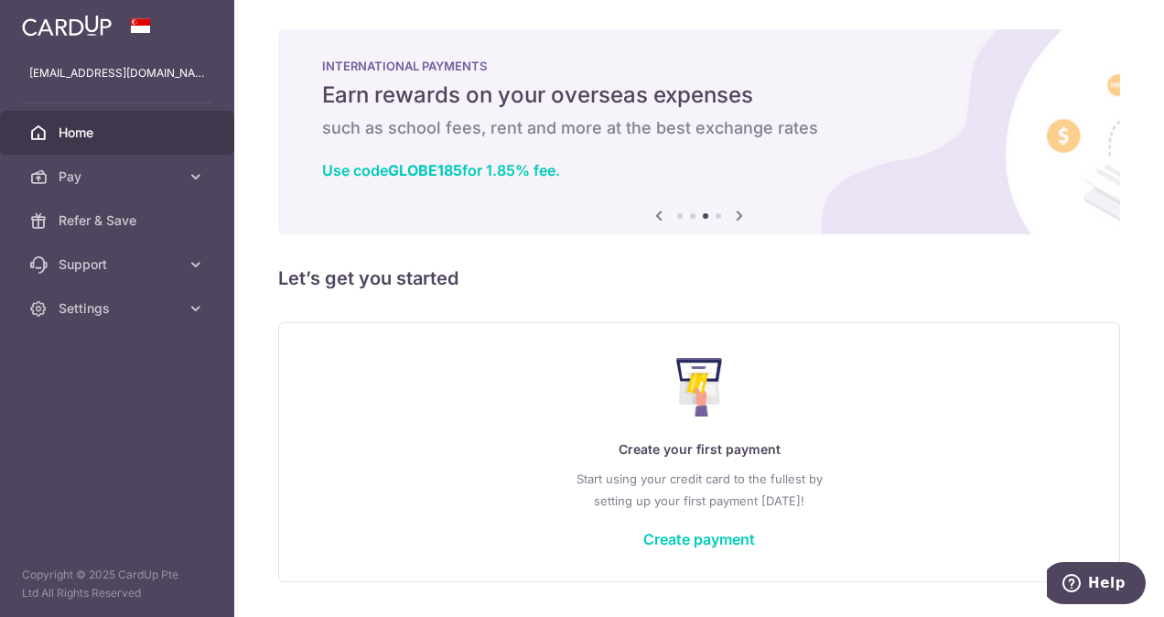
click at [738, 215] on icon at bounding box center [740, 215] width 22 height 23
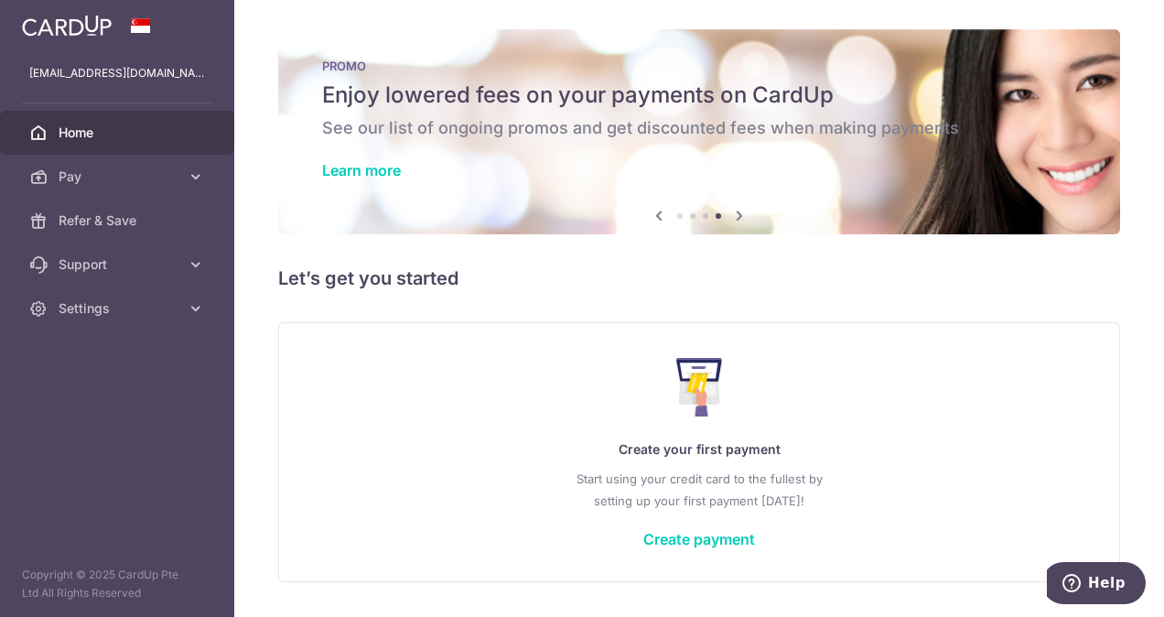
click at [738, 215] on icon at bounding box center [740, 215] width 22 height 23
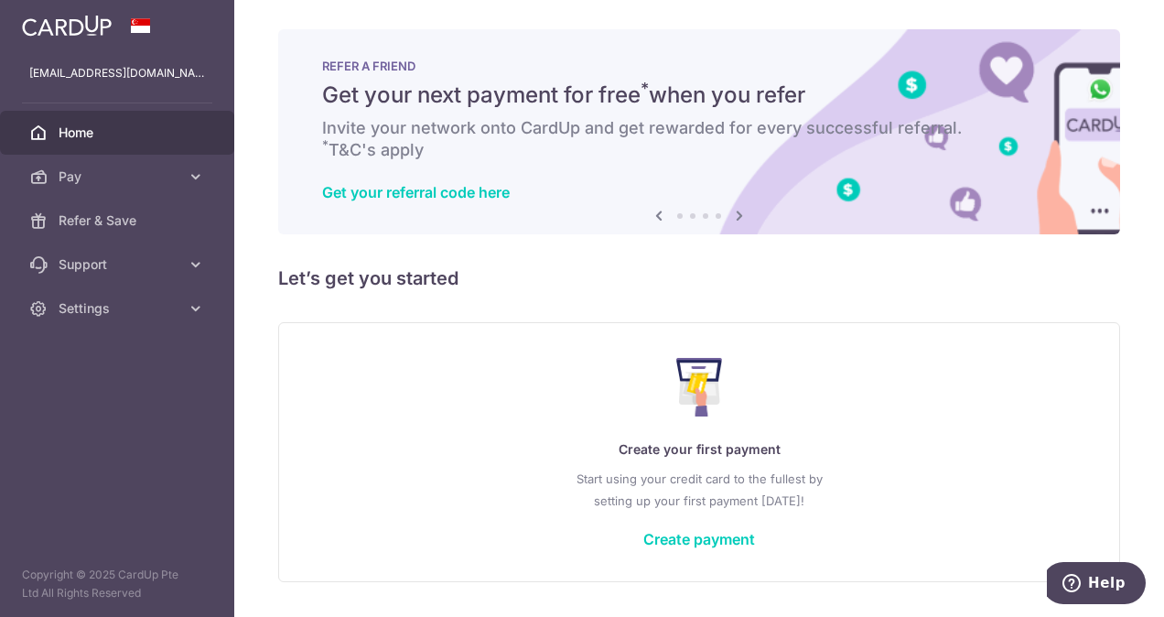
click at [738, 215] on icon at bounding box center [740, 215] width 22 height 23
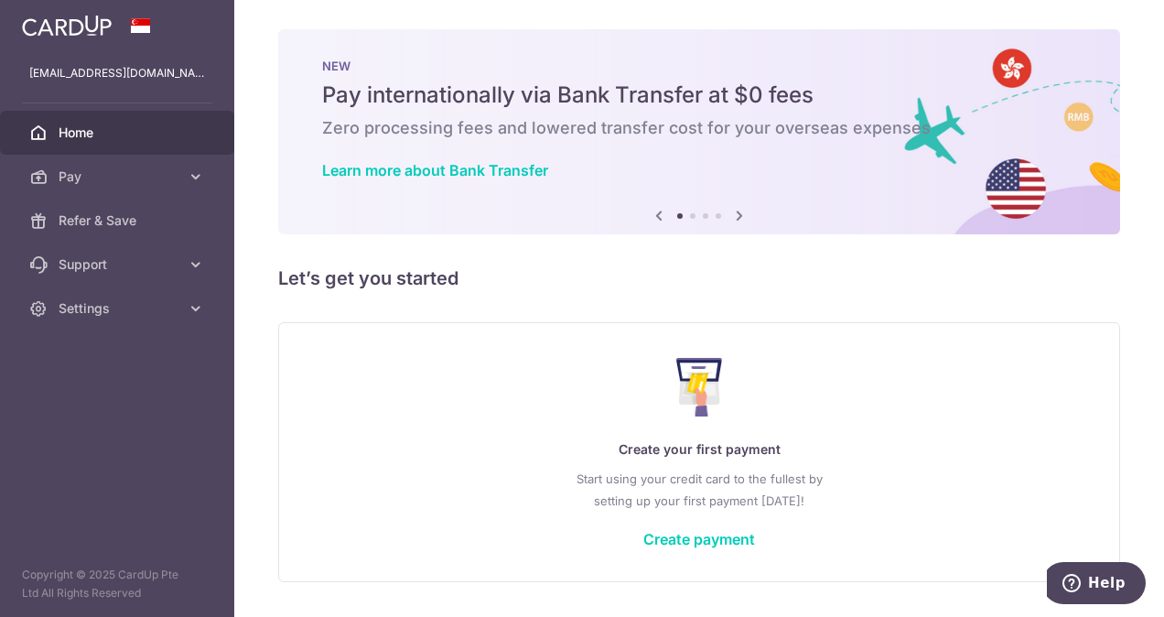
click at [740, 215] on icon at bounding box center [740, 215] width 22 height 23
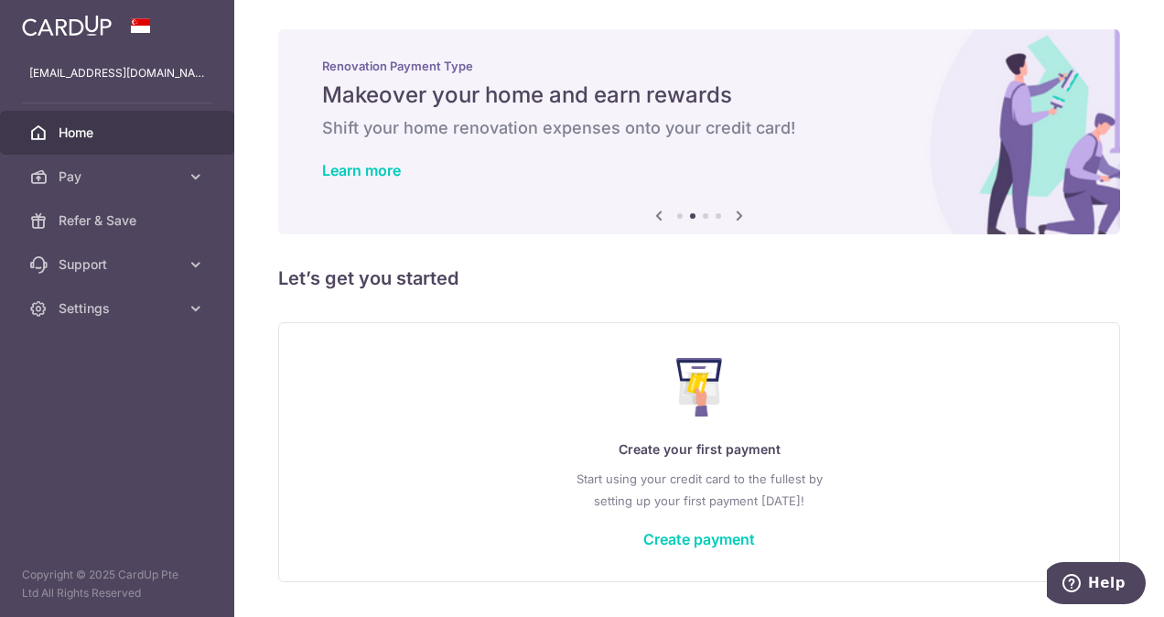
click at [742, 214] on icon at bounding box center [740, 215] width 22 height 23
click at [743, 214] on icon at bounding box center [740, 215] width 22 height 23
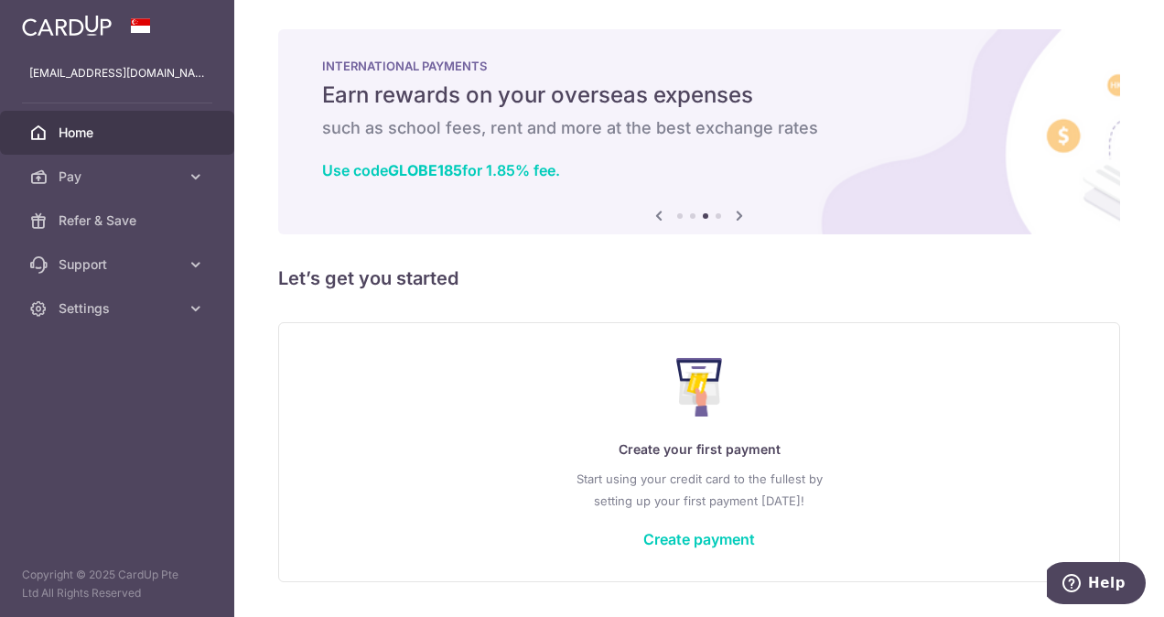
click at [745, 214] on icon at bounding box center [740, 215] width 22 height 23
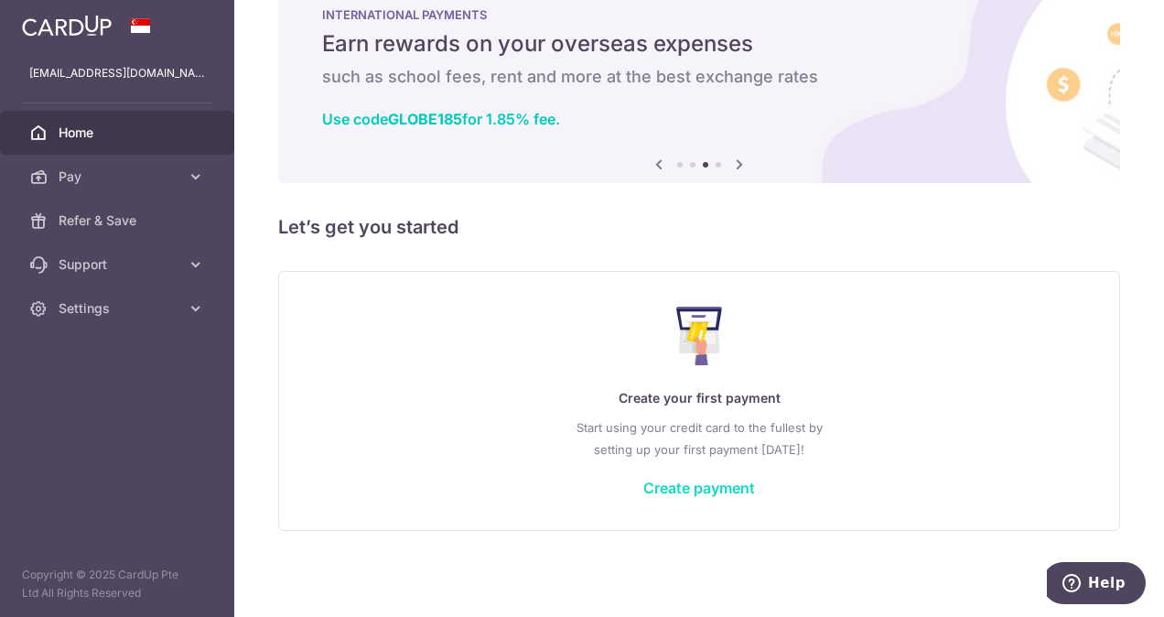
click at [722, 487] on link "Create payment" at bounding box center [699, 488] width 112 height 18
